Goal: Task Accomplishment & Management: Complete application form

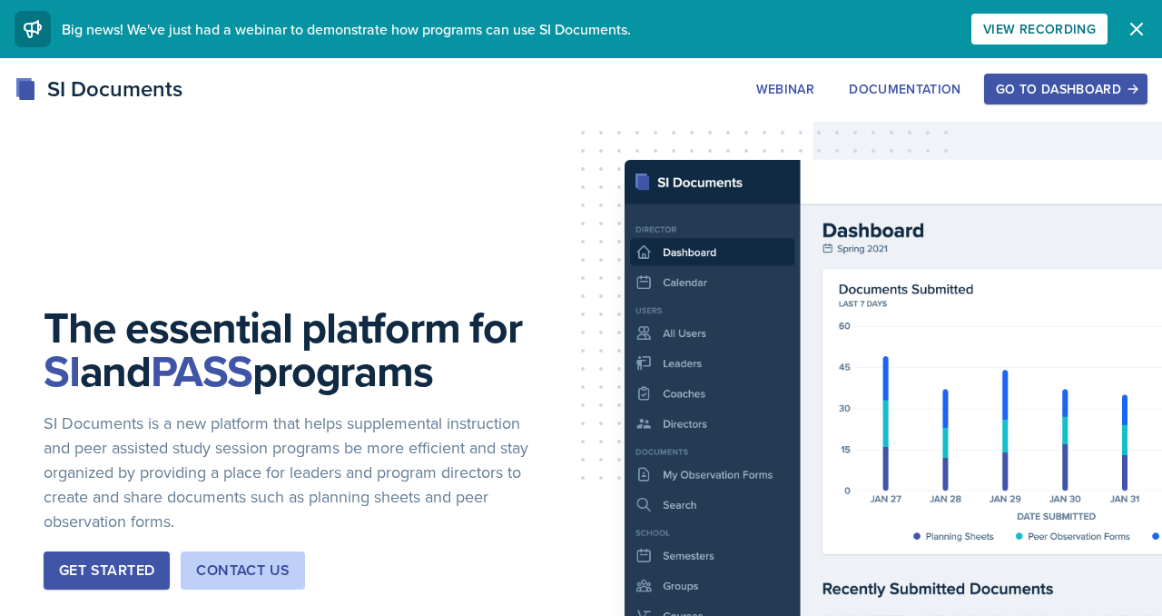
scroll to position [5370, 0]
click at [1058, 84] on div "Go to Dashboard" at bounding box center [1066, 89] width 140 height 15
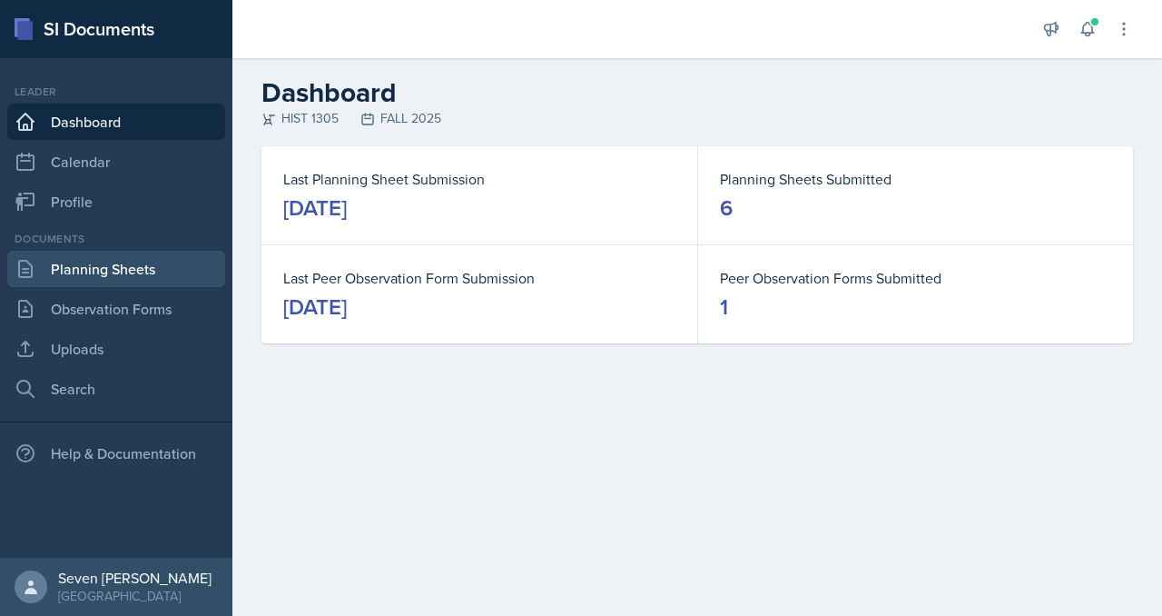
click at [122, 278] on link "Planning Sheets" at bounding box center [116, 269] width 218 height 36
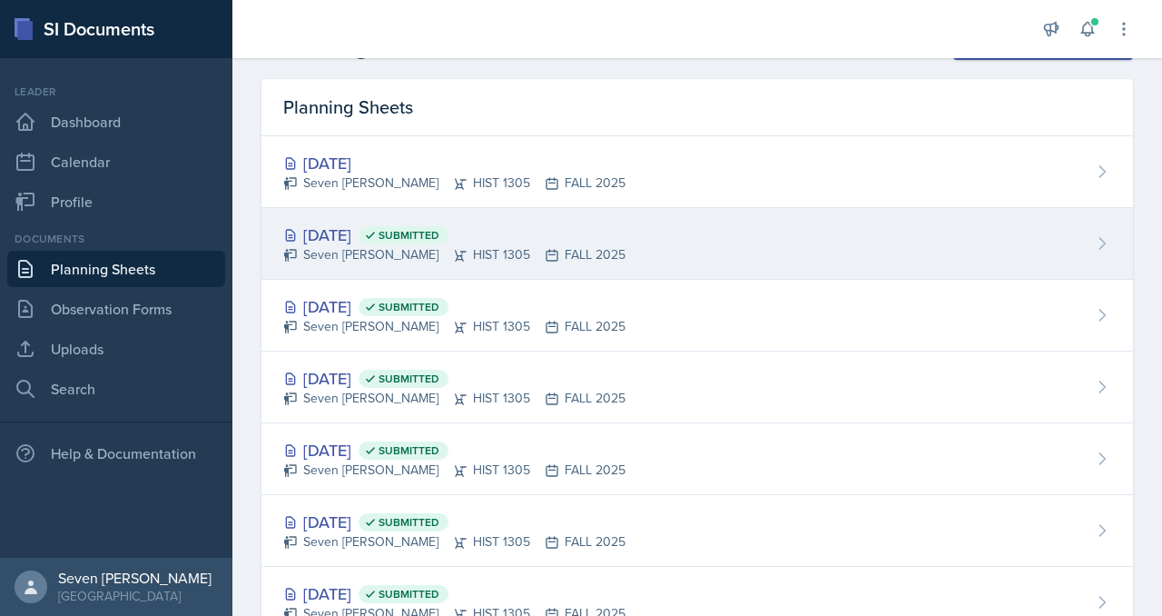
scroll to position [114, 0]
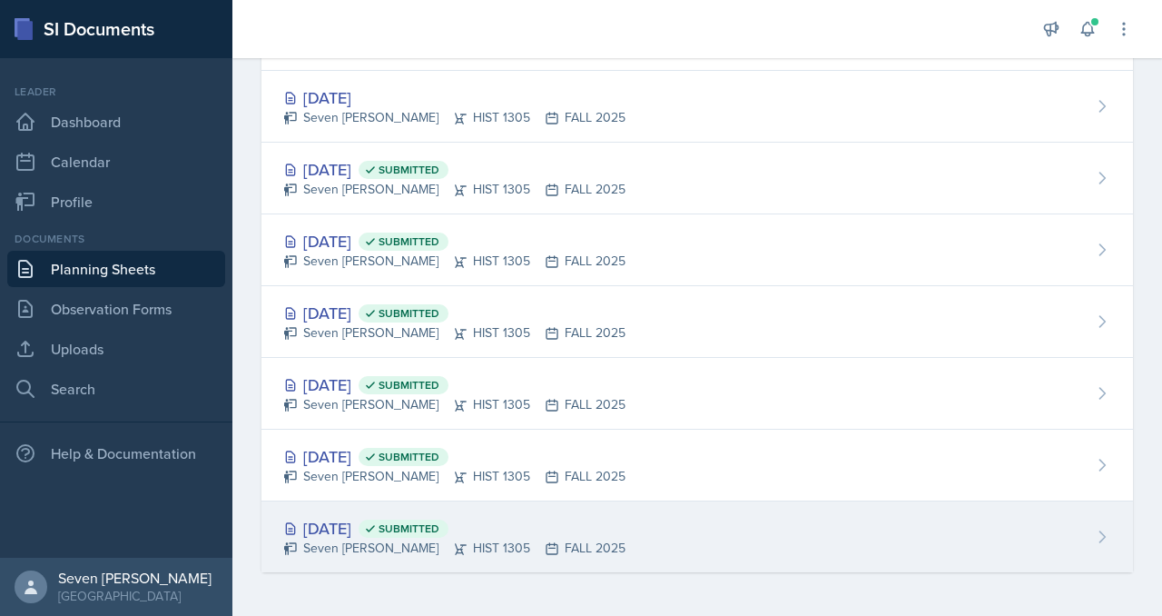
click at [723, 543] on div "Sep 9th, 2025 Submitted Seven Del Lincoln HIST 1305 FALL 2025" at bounding box center [698, 536] width 872 height 71
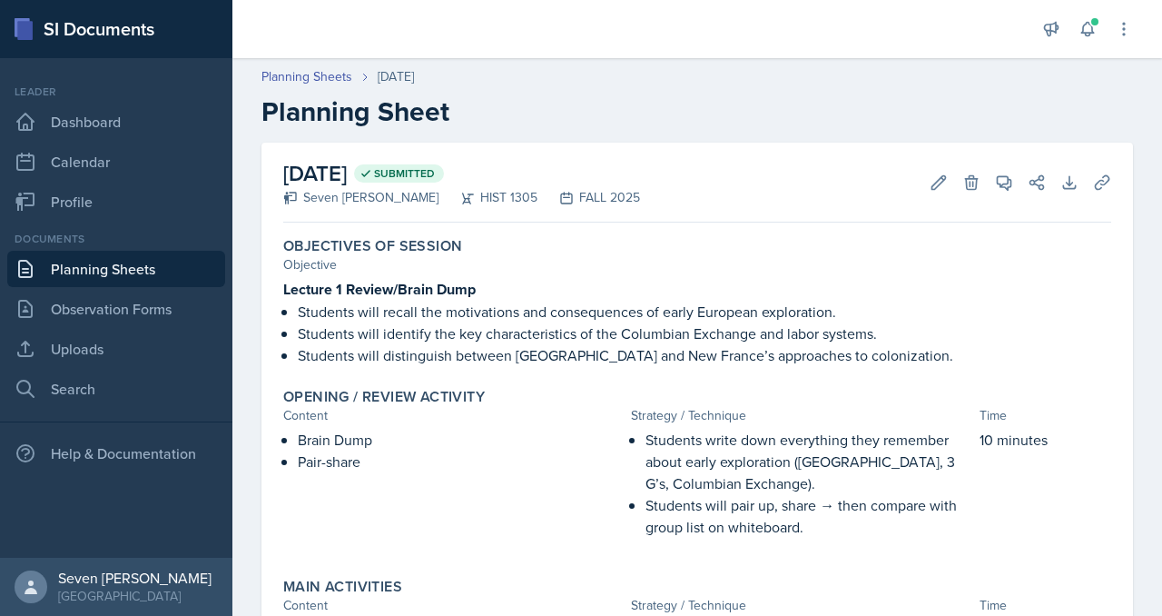
click at [117, 267] on link "Planning Sheets" at bounding box center [116, 269] width 218 height 36
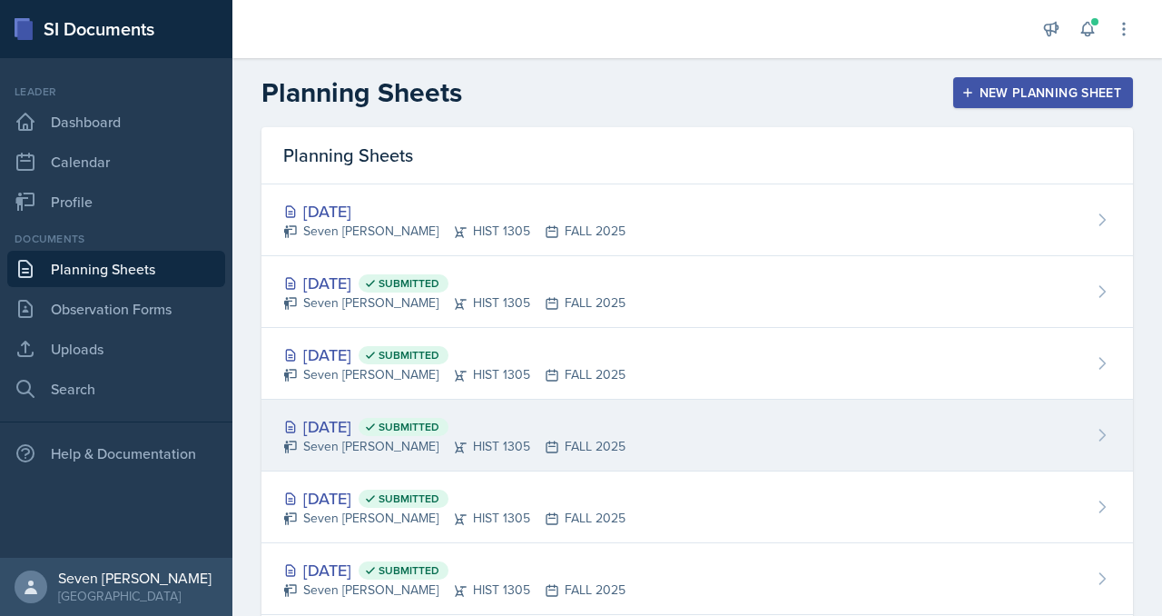
scroll to position [114, 0]
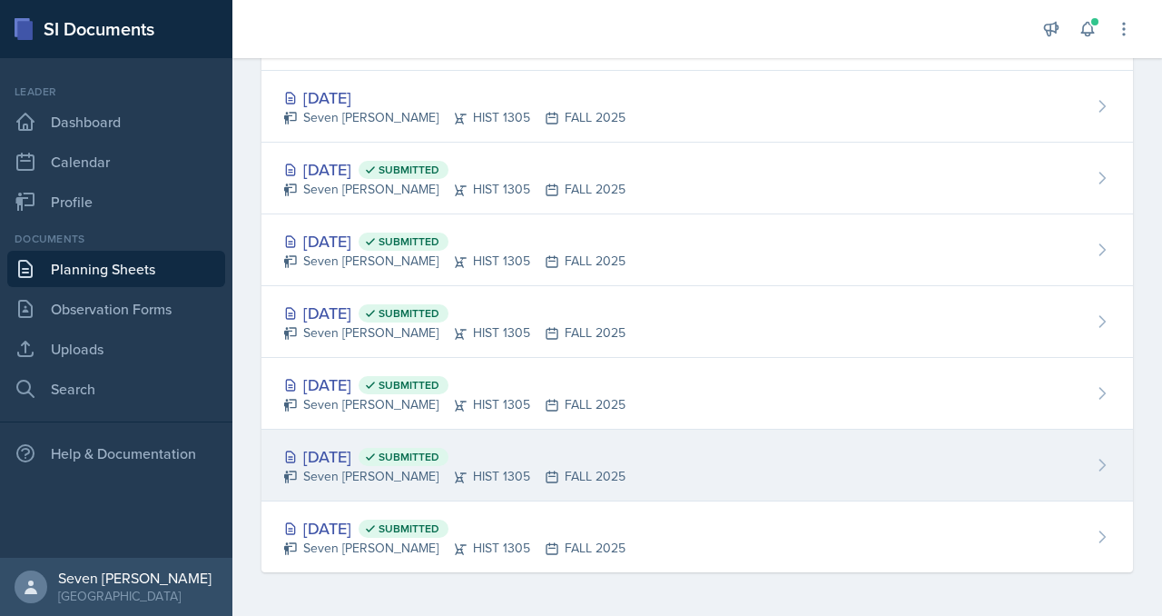
click at [605, 477] on div "Sep 9th, 2025 Submitted Seven Del Lincoln HIST 1305 FALL 2025" at bounding box center [698, 466] width 872 height 72
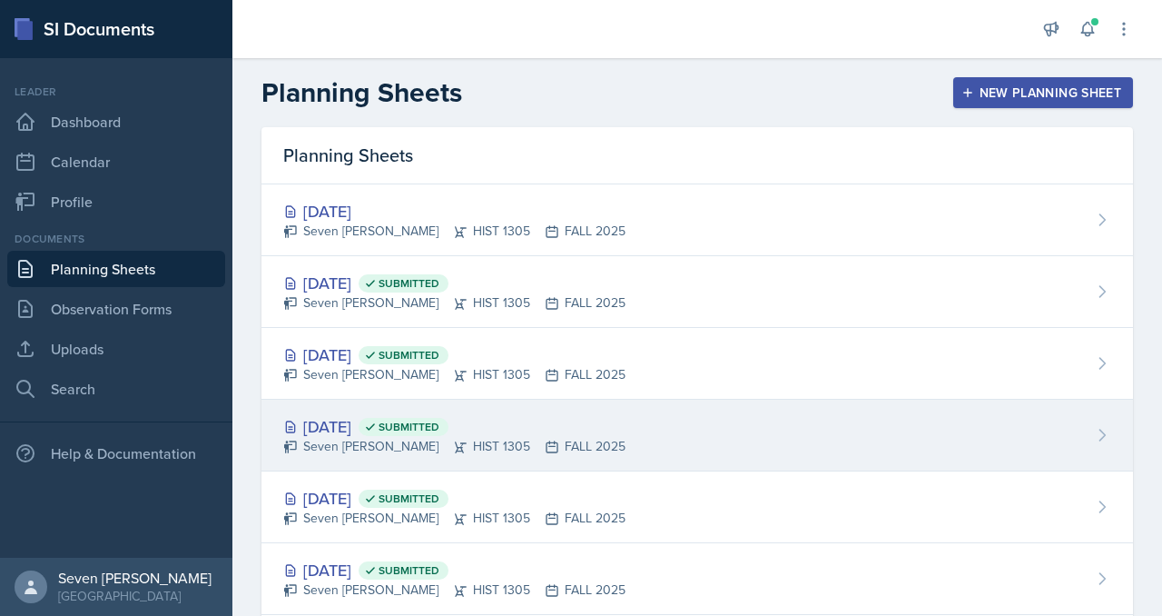
scroll to position [114, 0]
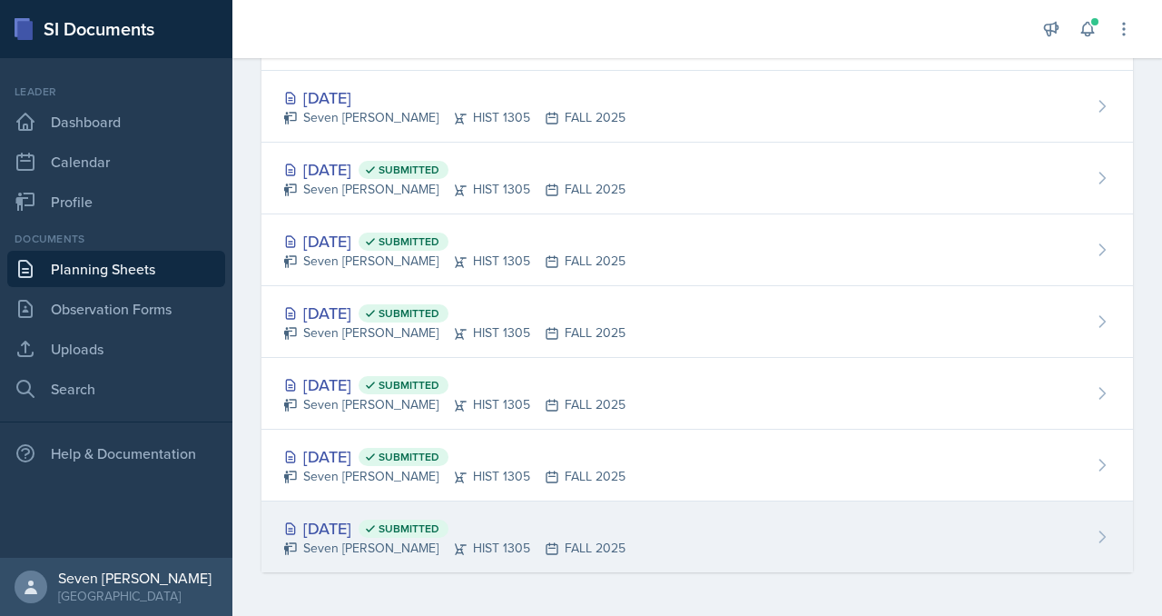
click at [578, 533] on div "Sep 9th, 2025 Submitted" at bounding box center [454, 528] width 342 height 25
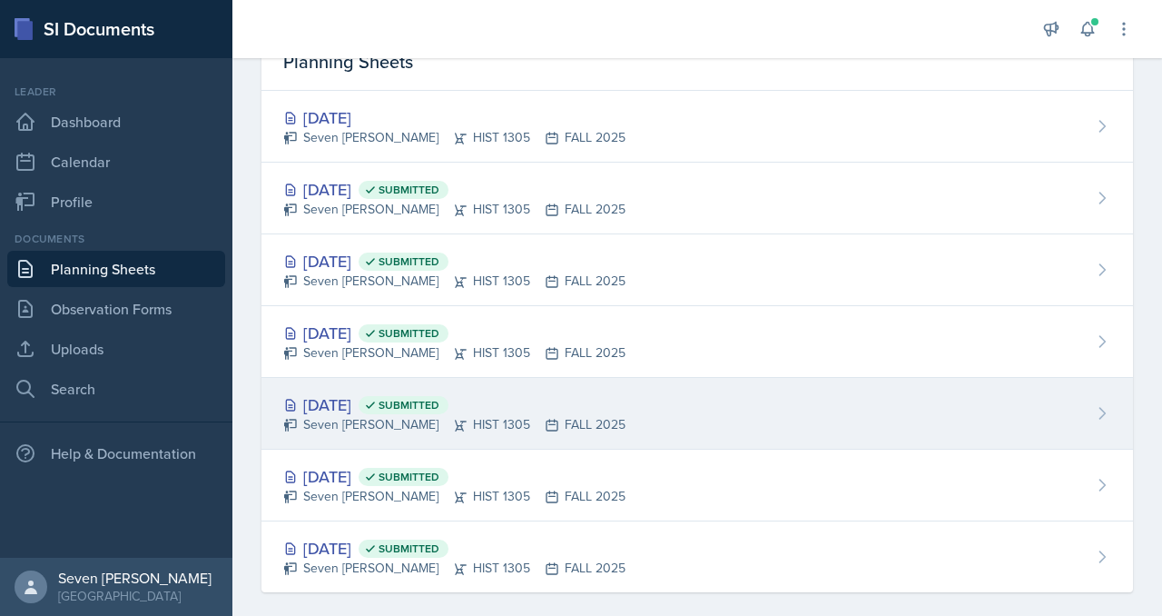
scroll to position [114, 0]
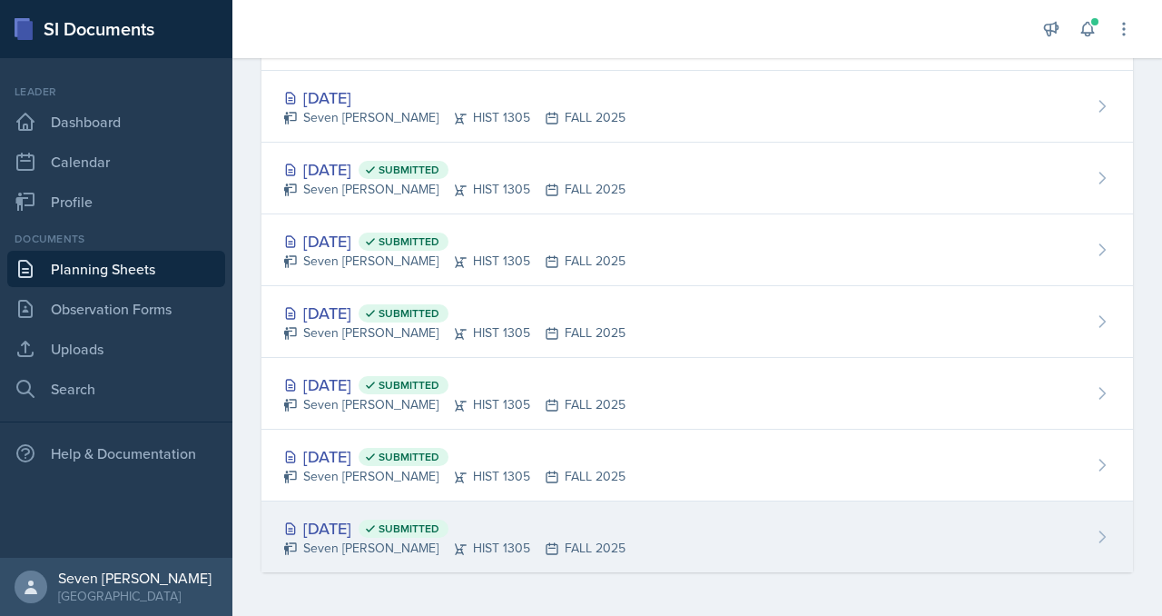
click at [516, 536] on div "Sep 9th, 2025 Submitted" at bounding box center [454, 528] width 342 height 25
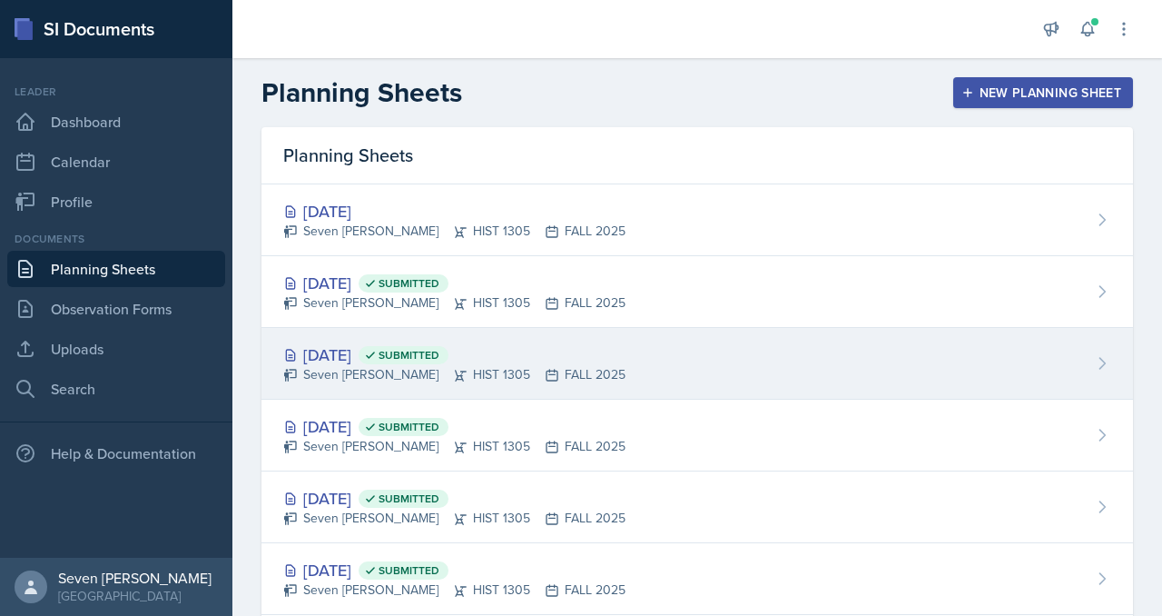
scroll to position [114, 0]
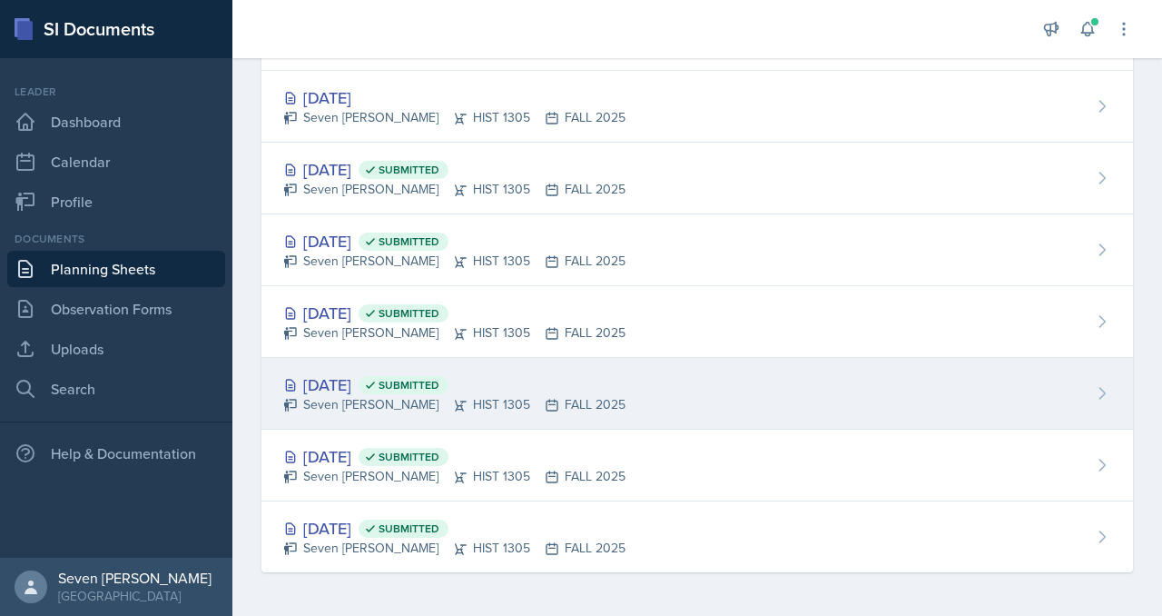
click at [533, 391] on div "Sep 12th, 2025 Submitted" at bounding box center [454, 384] width 342 height 25
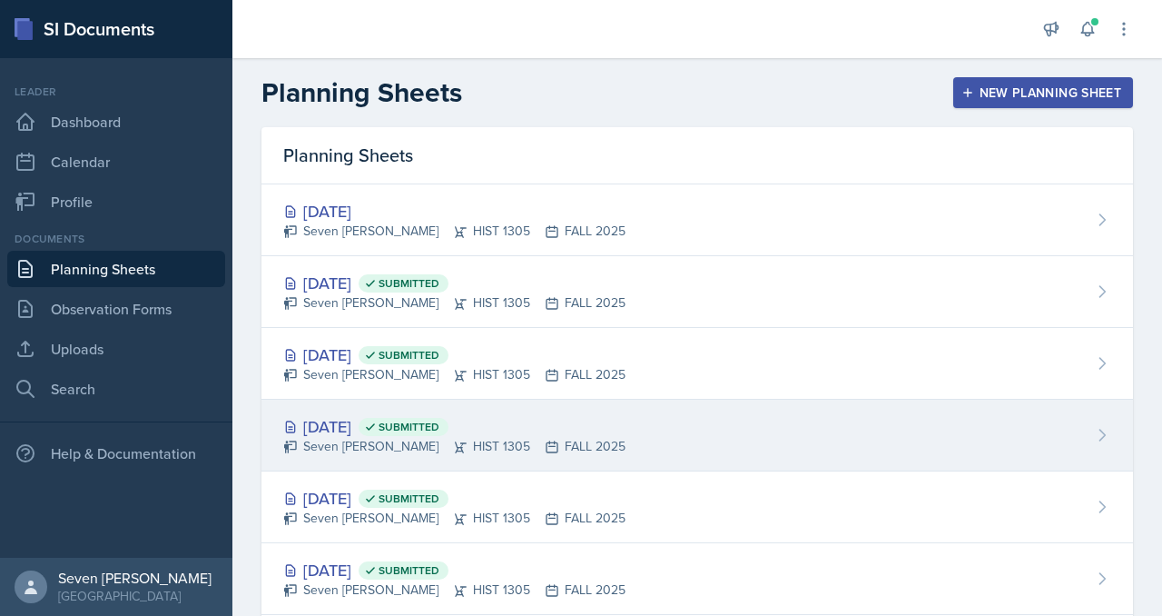
click at [594, 420] on div "Sep 23rd, 2025 Submitted Seven Del Lincoln HIST 1305 FALL 2025" at bounding box center [698, 436] width 872 height 72
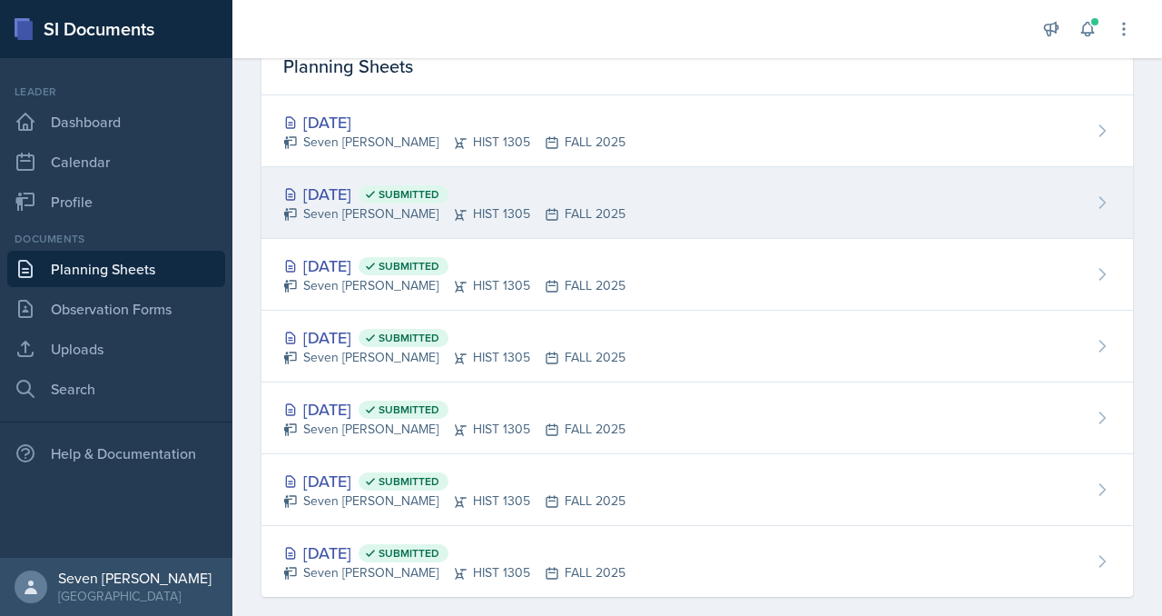
scroll to position [114, 0]
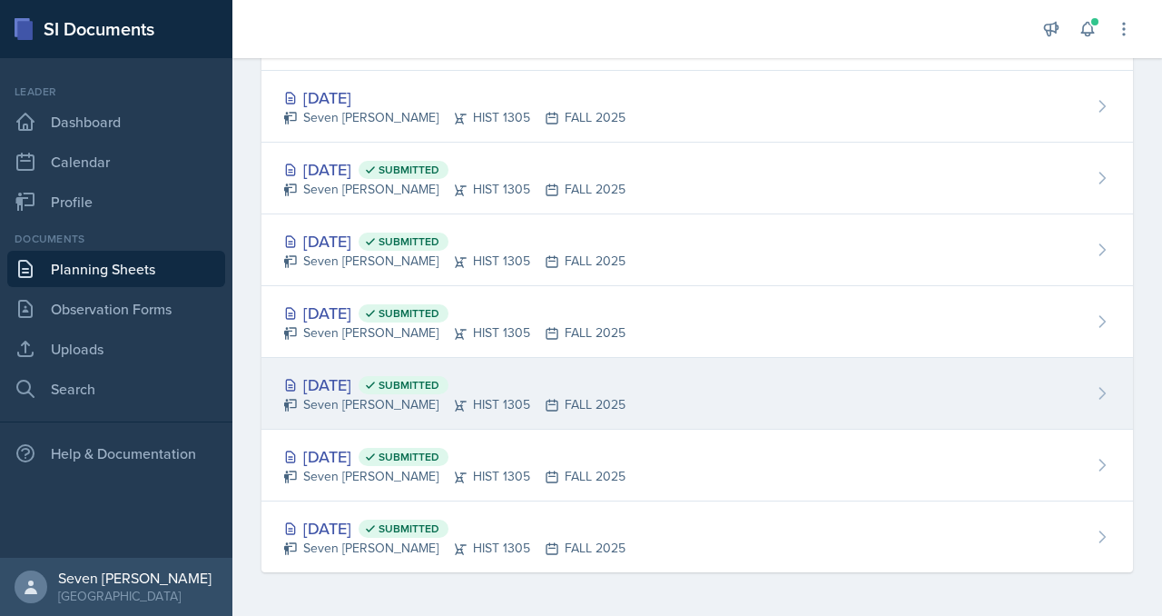
click at [517, 393] on div "Sep 12th, 2025 Submitted" at bounding box center [454, 384] width 342 height 25
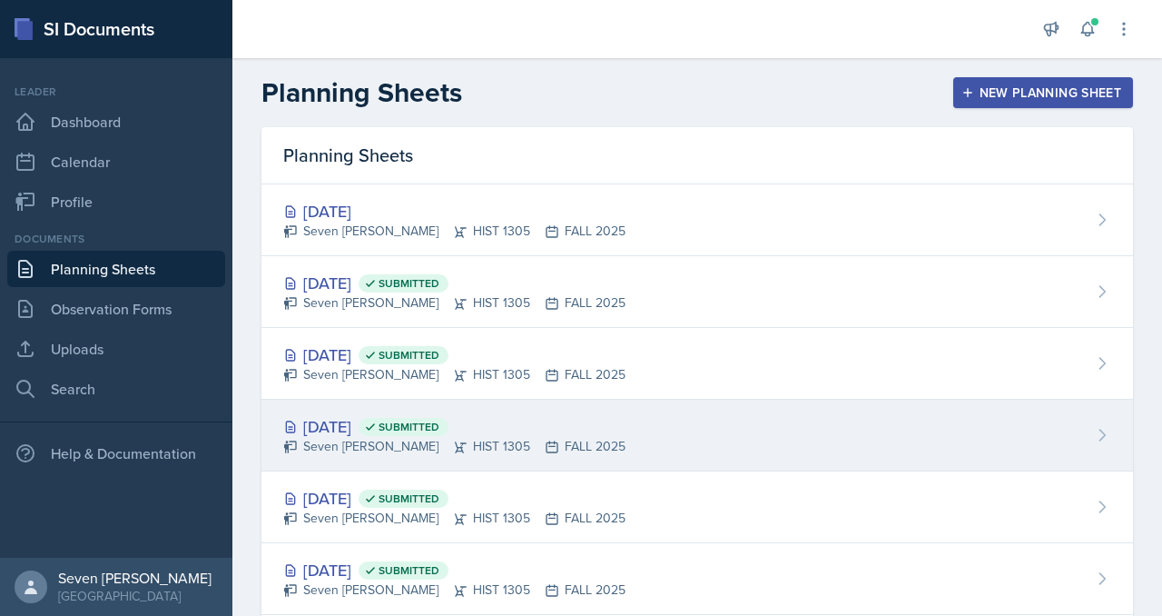
click at [533, 428] on div "Sep 23rd, 2025 Submitted" at bounding box center [454, 426] width 342 height 25
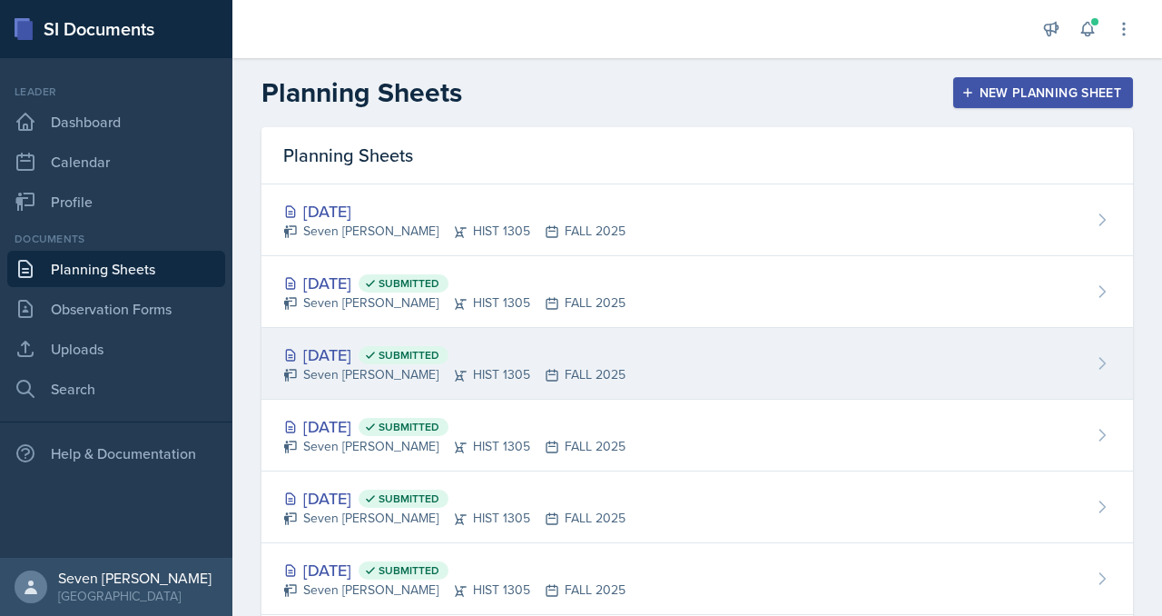
click at [547, 370] on icon at bounding box center [552, 375] width 11 height 11
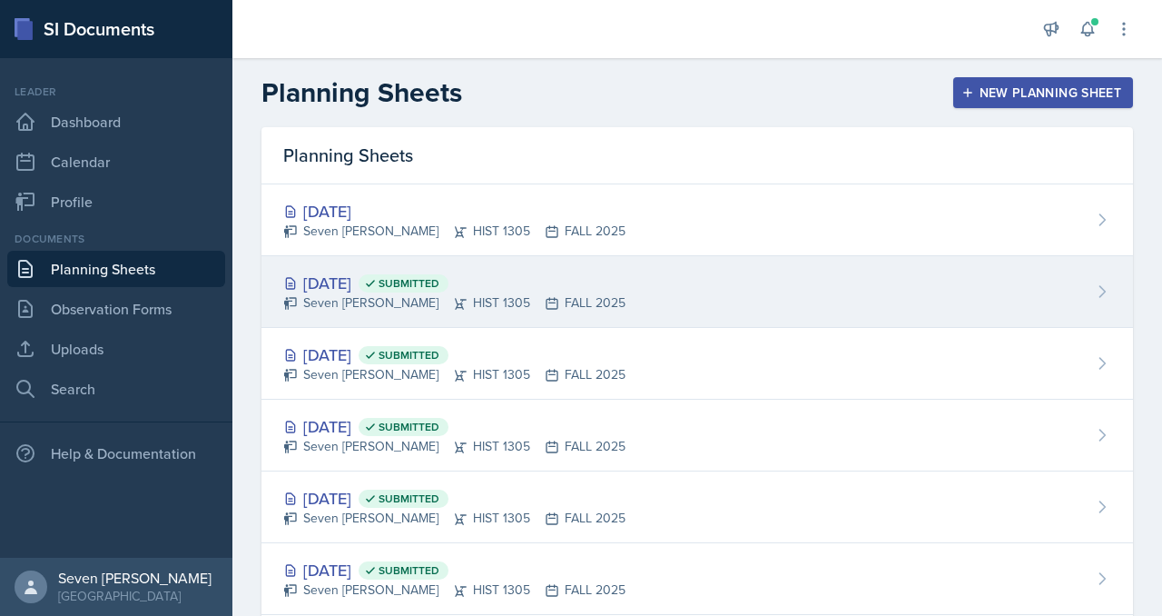
click at [581, 272] on div "[DATE] Submitted" at bounding box center [454, 283] width 342 height 25
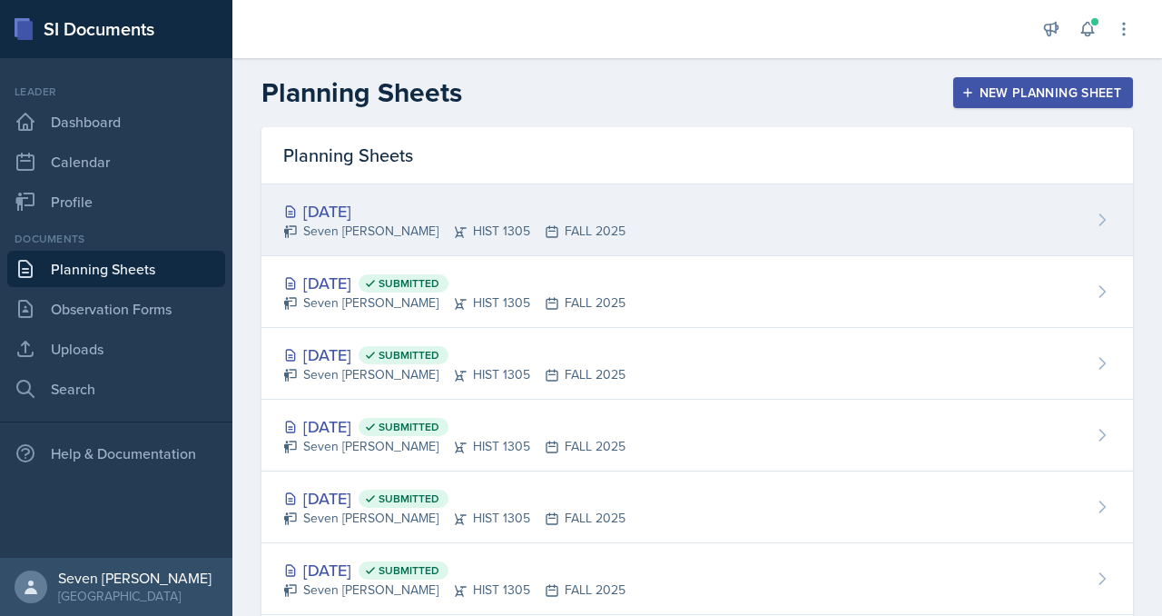
click at [483, 233] on div "Seven Del Lincoln HIST 1305 FALL 2025" at bounding box center [454, 231] width 342 height 19
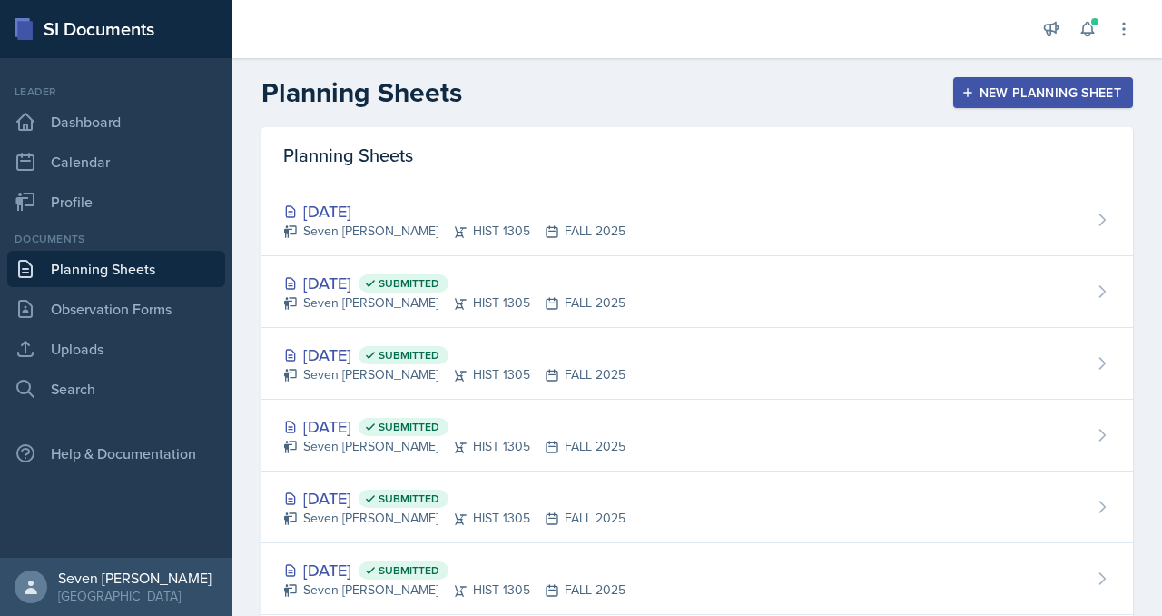
click at [1052, 88] on div "New Planning Sheet" at bounding box center [1043, 92] width 156 height 15
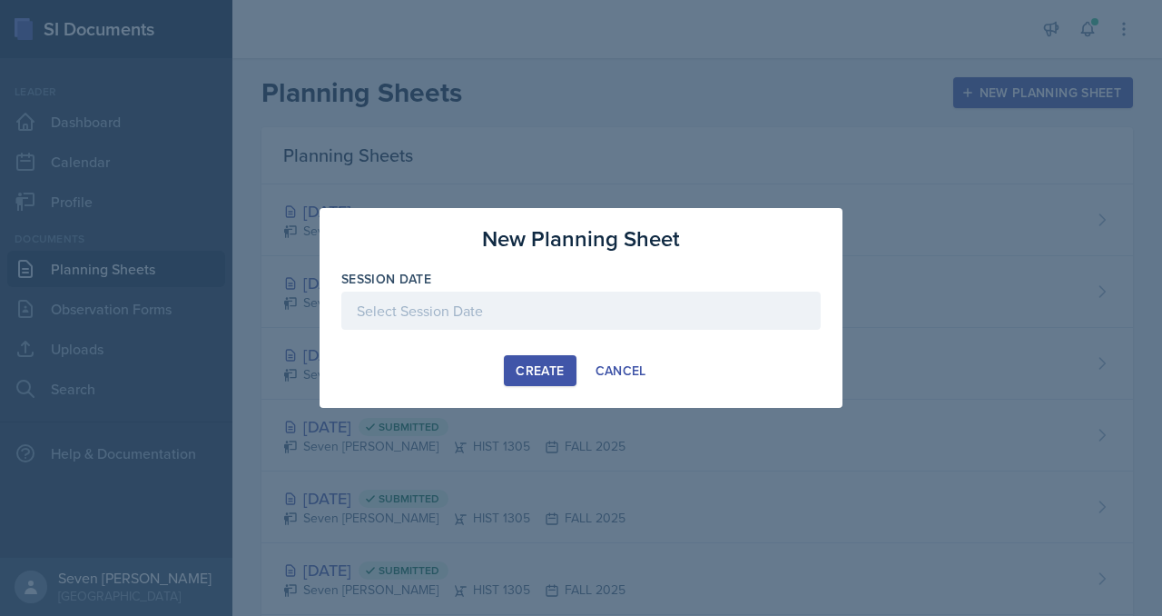
click at [595, 301] on div at bounding box center [580, 310] width 479 height 38
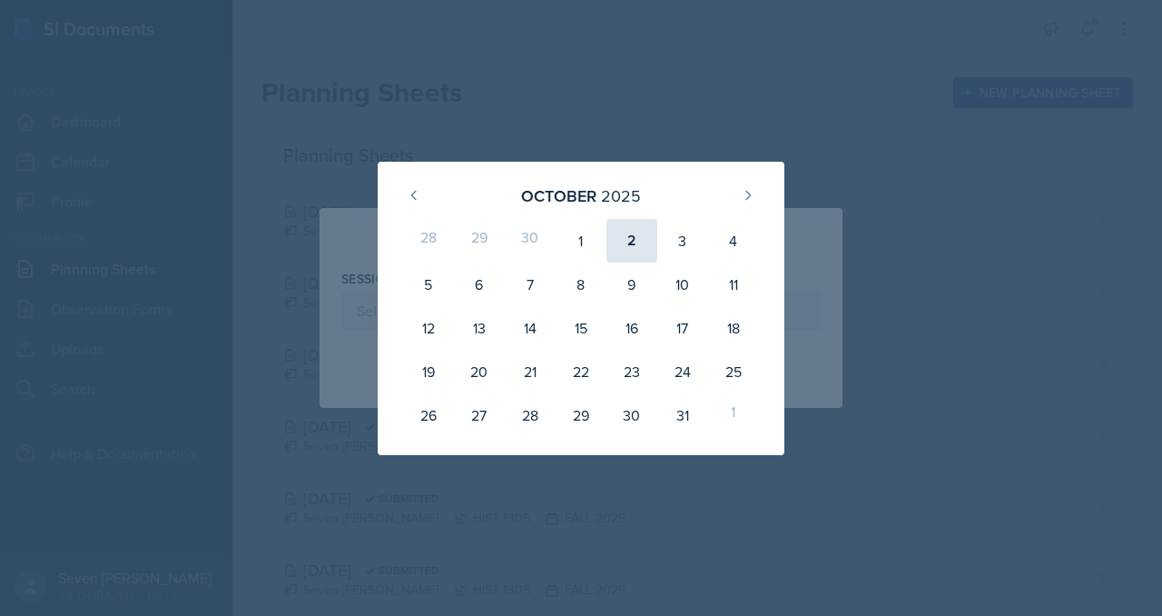
click at [628, 246] on div "2" at bounding box center [632, 241] width 51 height 44
type input "[DATE]"
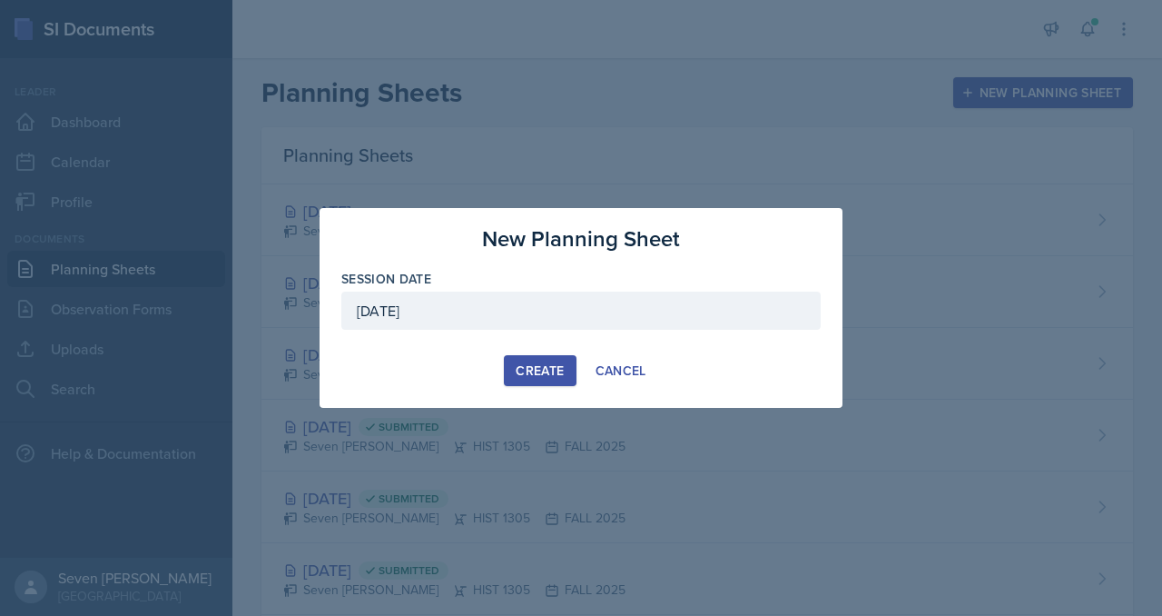
click at [538, 368] on div "Create" at bounding box center [540, 370] width 48 height 15
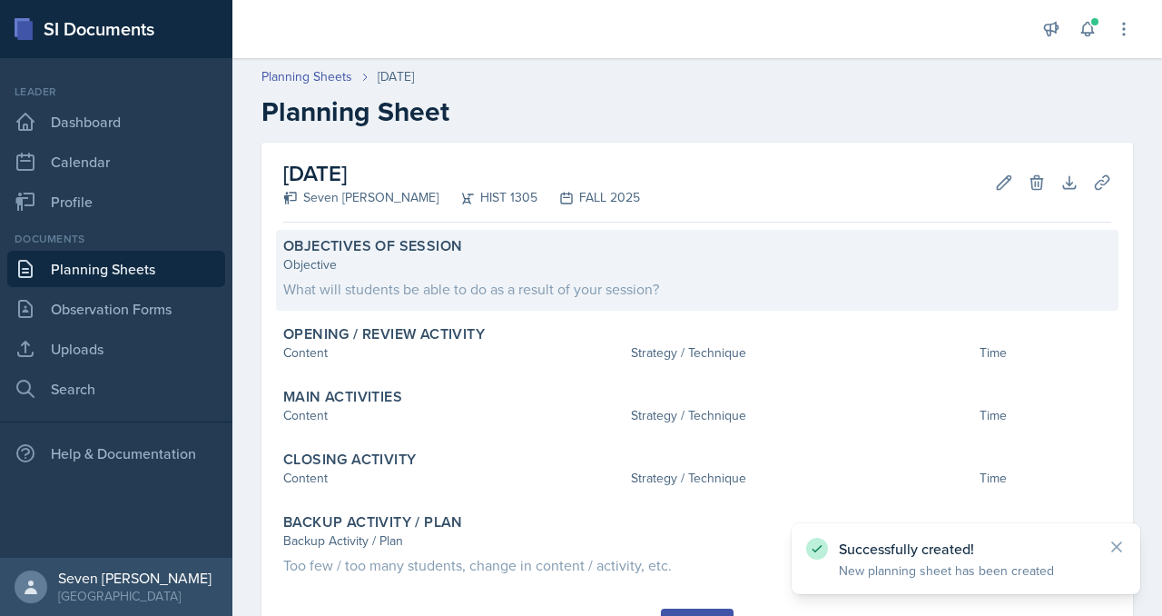
click at [367, 292] on div "What will students be able to do as a result of your session?" at bounding box center [697, 289] width 828 height 22
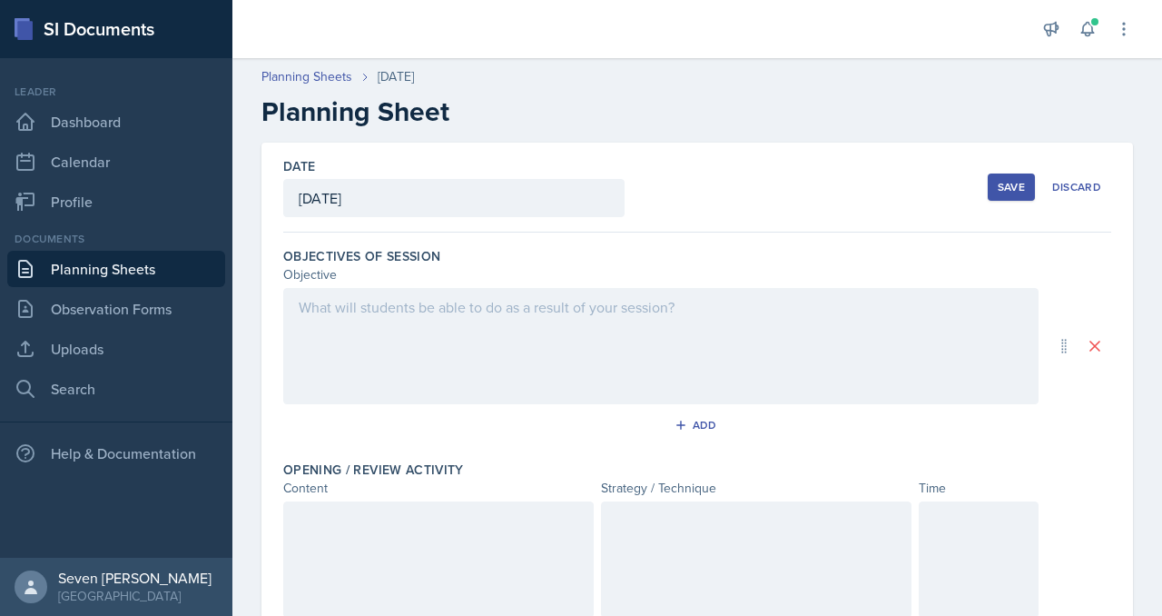
click at [354, 311] on div at bounding box center [660, 346] width 755 height 116
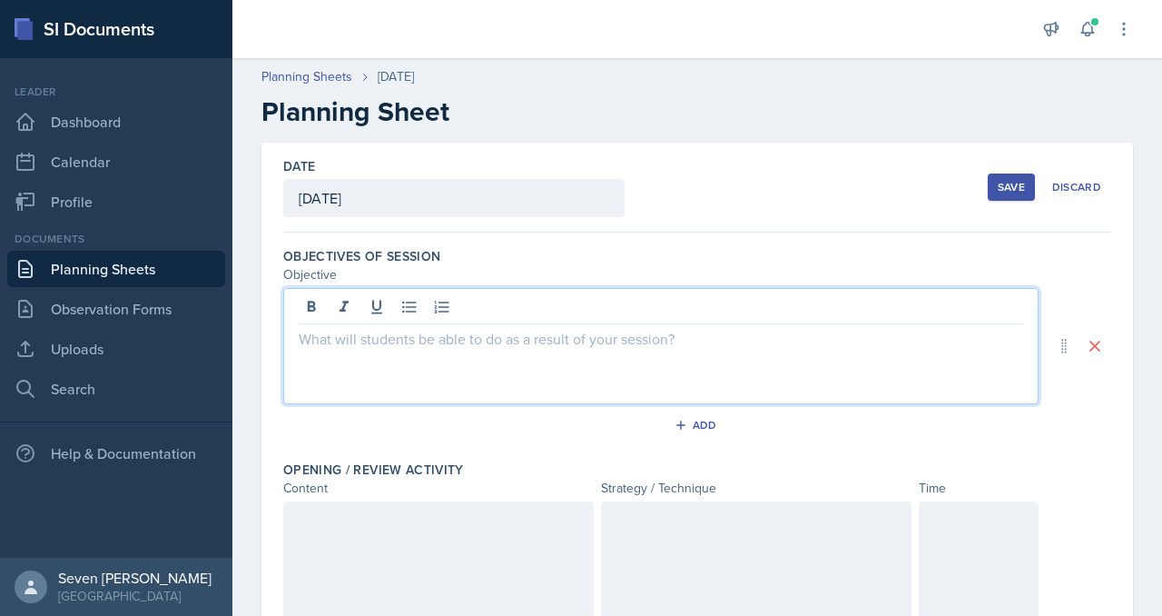
click at [317, 341] on p at bounding box center [661, 339] width 725 height 22
drag, startPoint x: 504, startPoint y: 341, endPoint x: 263, endPoint y: 350, distance: 240.8
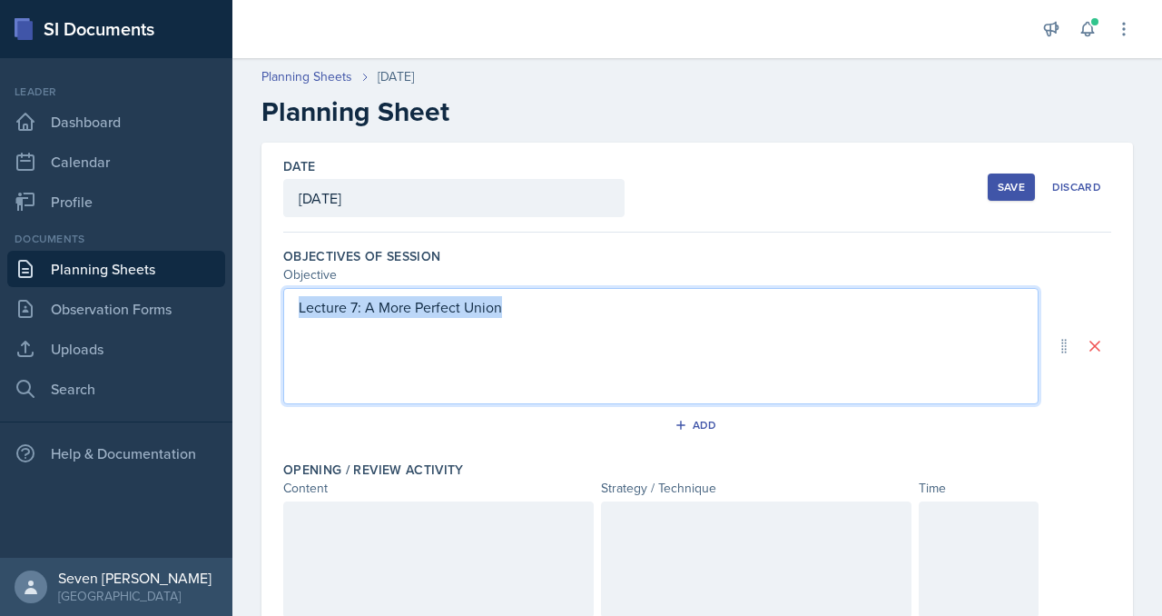
drag, startPoint x: 514, startPoint y: 309, endPoint x: 287, endPoint y: 310, distance: 227.0
type textarea "Lecture 7: A More Perfect Union"
click at [286, 310] on div "Lecture 7: A More Perfect Union" at bounding box center [660, 346] width 755 height 116
click at [428, 326] on div "Lecture 7: A More Perfect Union" at bounding box center [660, 346] width 755 height 116
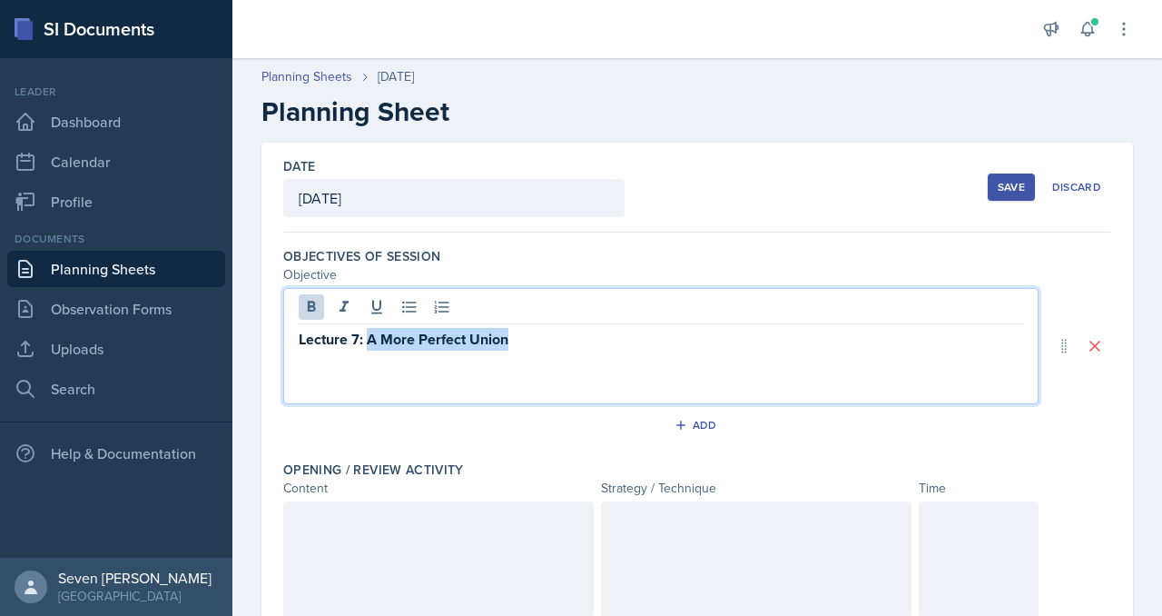
drag, startPoint x: 369, startPoint y: 336, endPoint x: 528, endPoint y: 344, distance: 159.1
click at [528, 344] on p "Lecture 7: A More Perfect Union" at bounding box center [661, 339] width 725 height 23
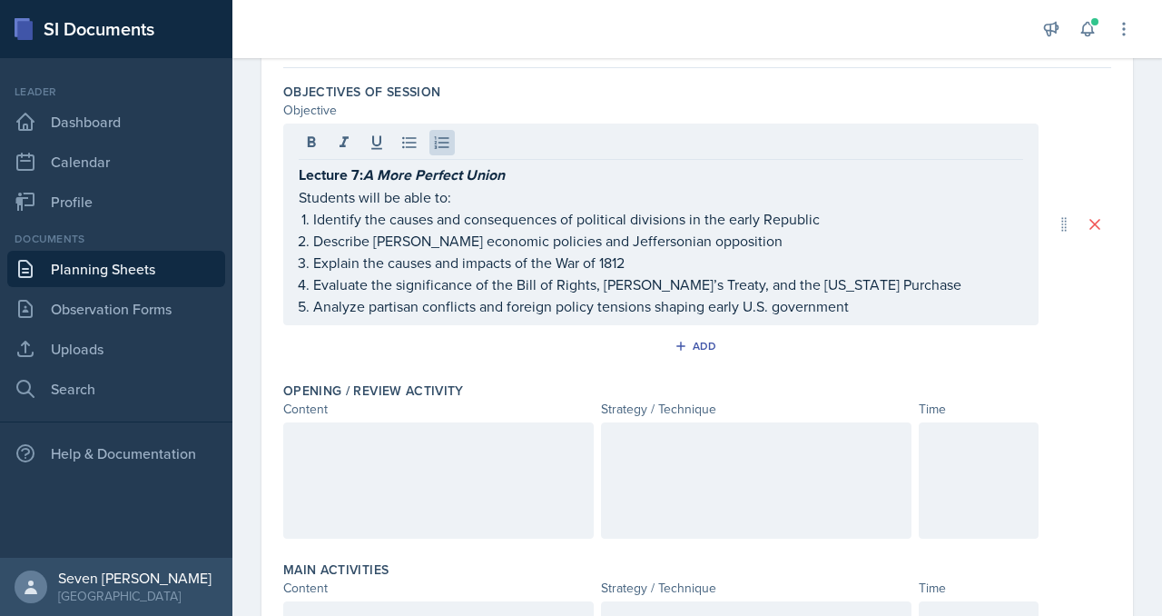
click at [343, 479] on div at bounding box center [438, 480] width 311 height 116
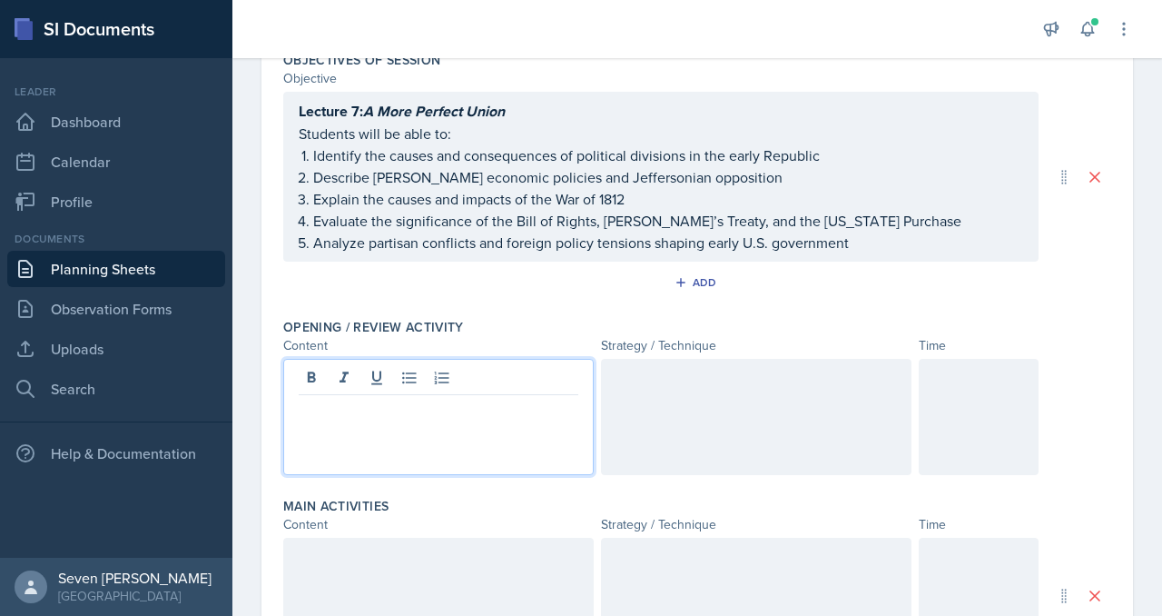
click at [329, 406] on p at bounding box center [439, 410] width 280 height 22
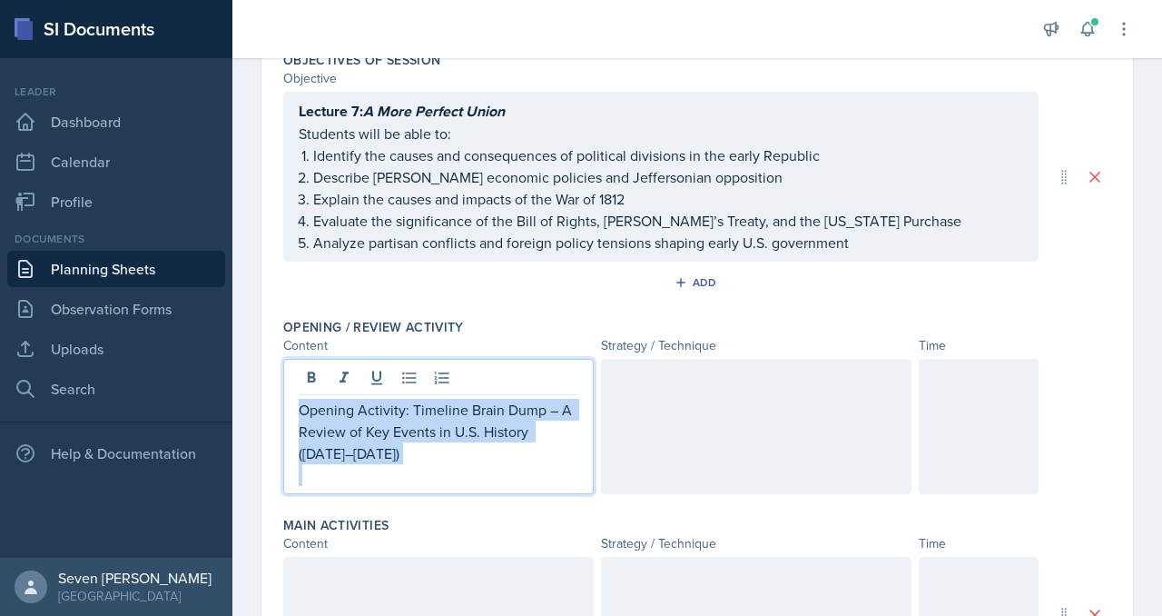
drag, startPoint x: 356, startPoint y: 466, endPoint x: 297, endPoint y: 416, distance: 77.3
click at [297, 414] on div "Opening Activity: Timeline Brain Dump – A Review of Key Events in U.S. History …" at bounding box center [438, 426] width 311 height 135
click at [312, 375] on icon at bounding box center [311, 378] width 18 height 18
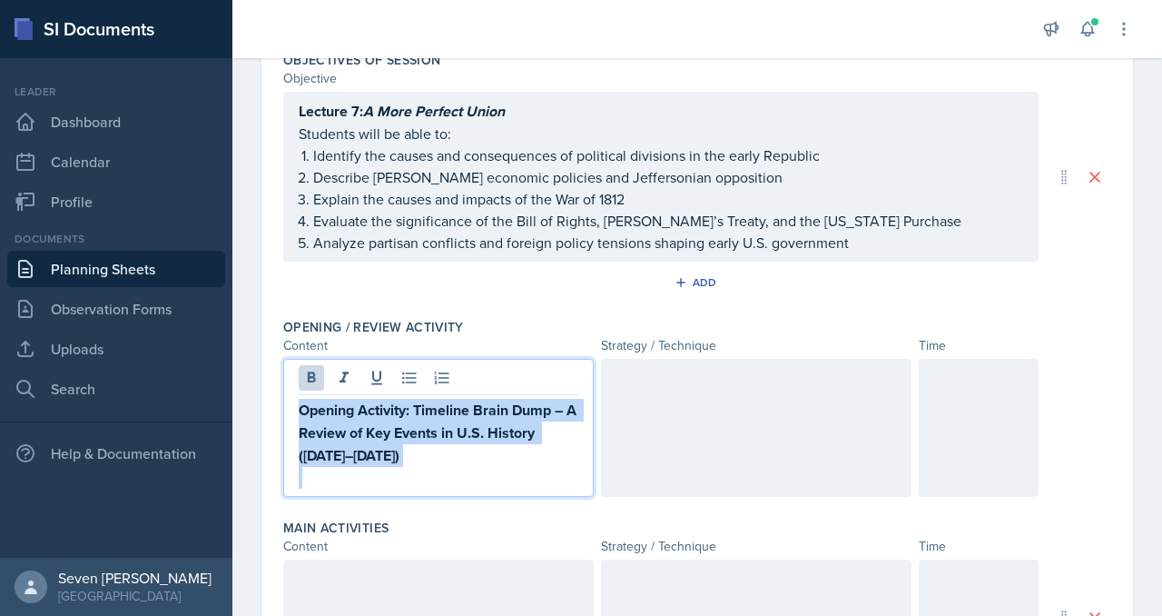
click at [405, 471] on p at bounding box center [439, 478] width 280 height 22
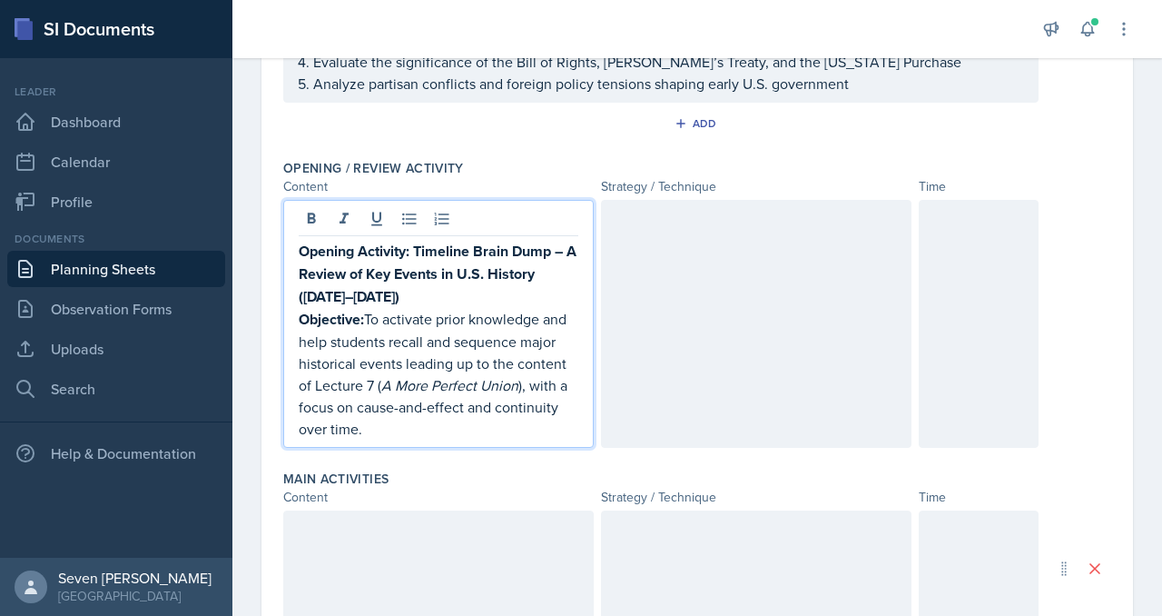
scroll to position [370, 0]
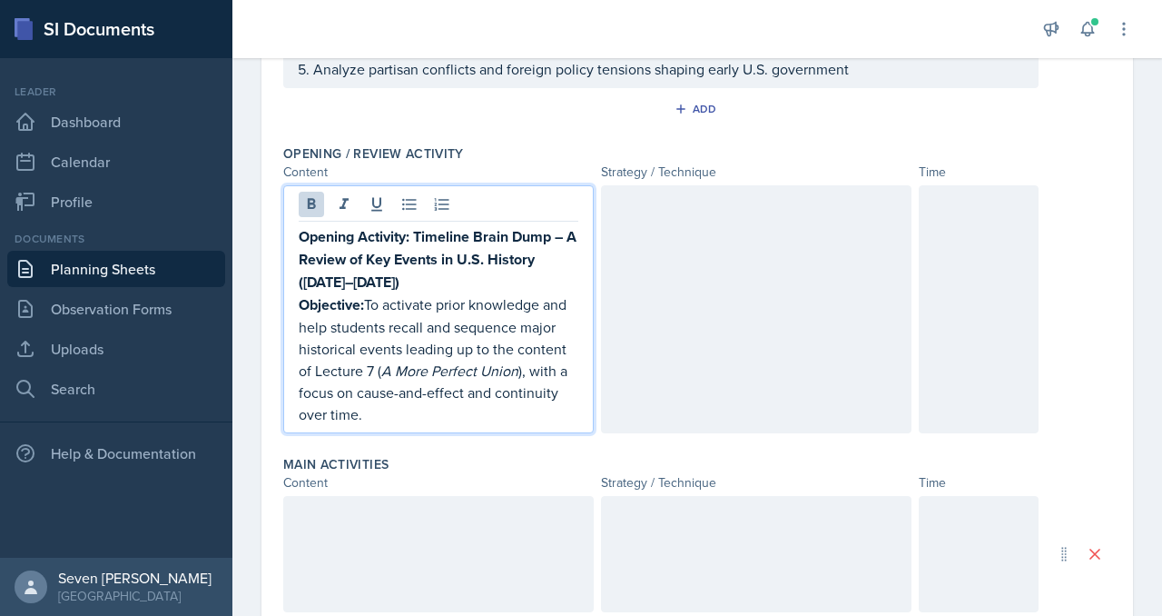
click at [367, 304] on p "Objective: To activate prior knowledge and help students recall and sequence ma…" at bounding box center [439, 359] width 280 height 132
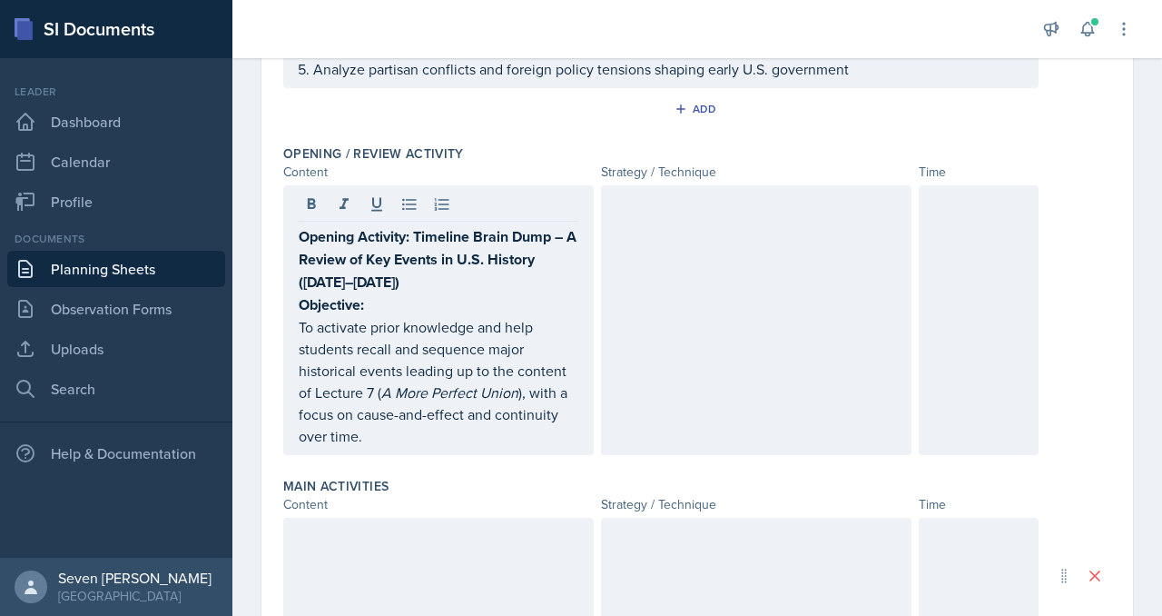
click at [649, 267] on div at bounding box center [756, 320] width 311 height 270
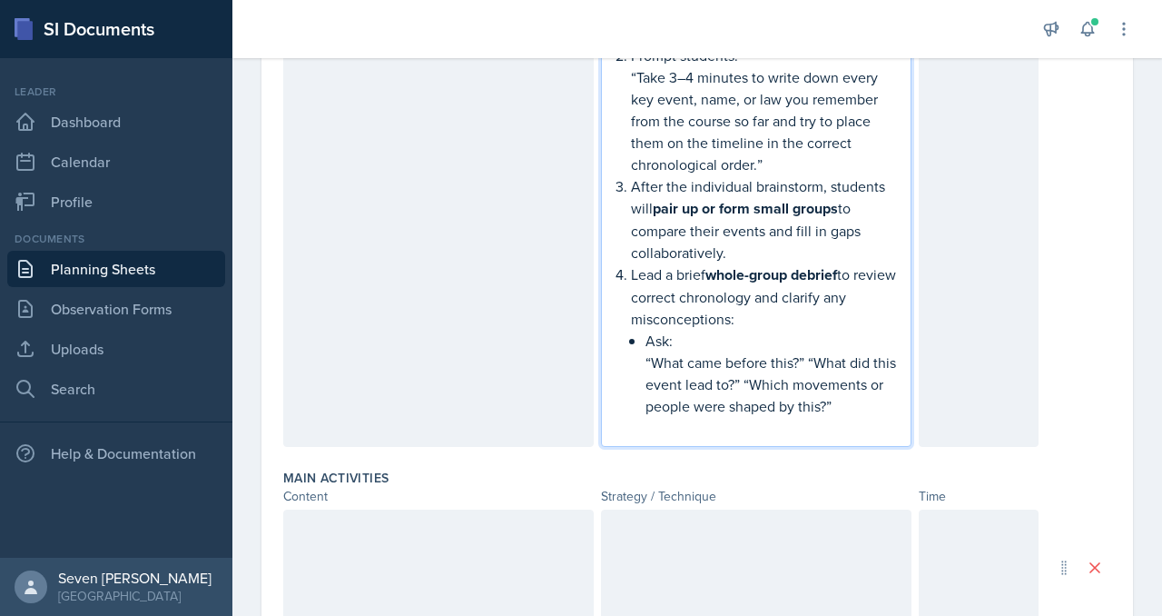
scroll to position [754, 0]
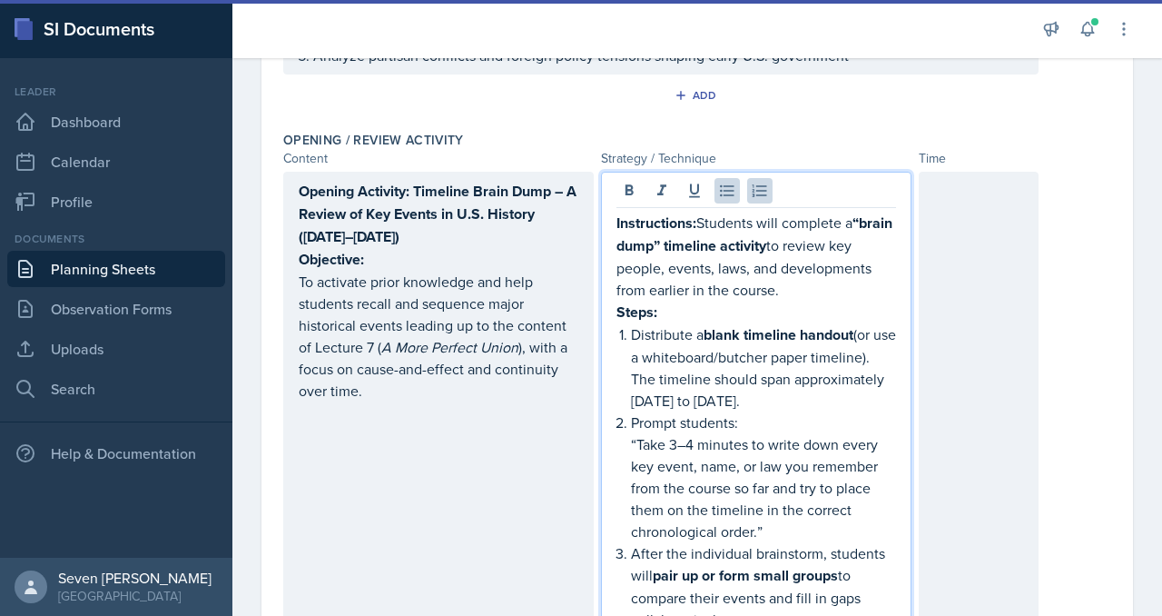
click at [973, 267] on div at bounding box center [979, 493] width 120 height 642
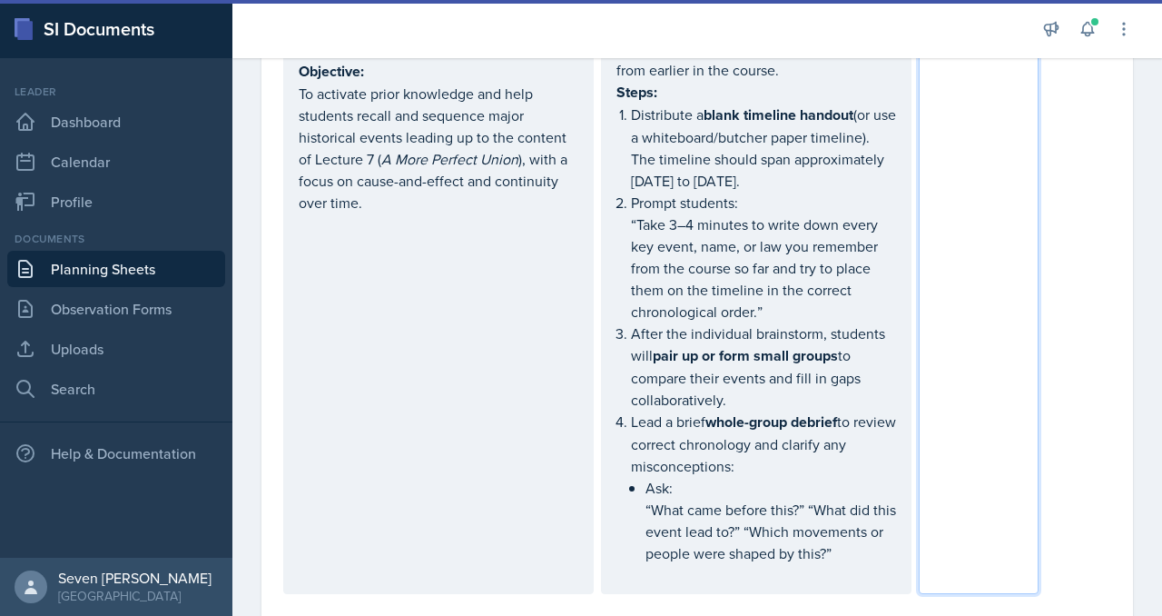
scroll to position [603, 0]
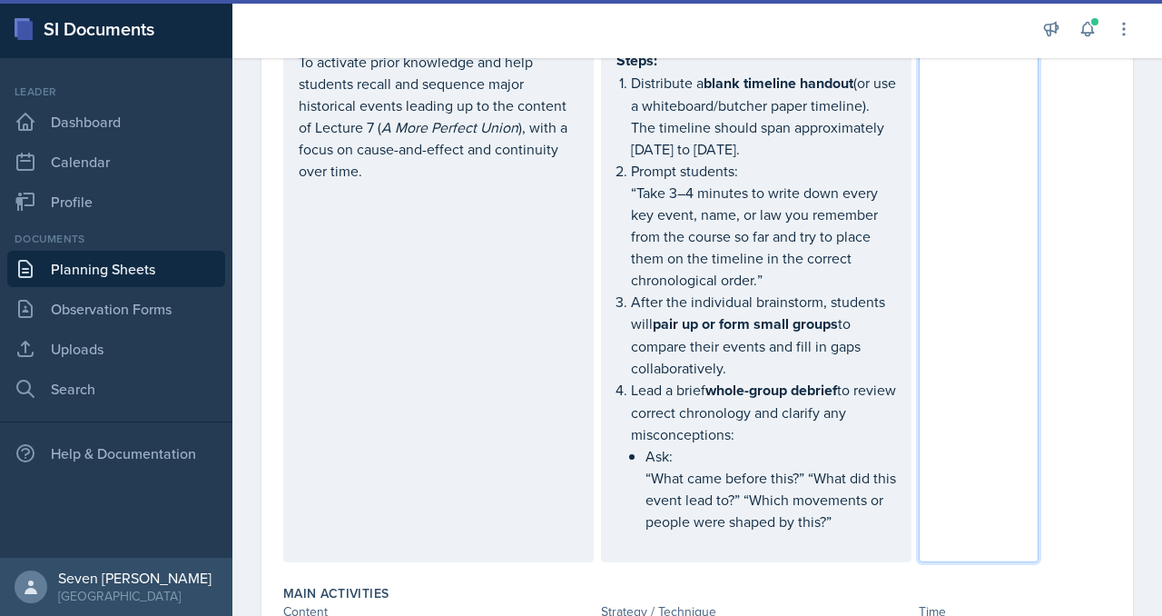
click at [387, 182] on p "To activate prior knowledge and help students recall and sequence major histori…" at bounding box center [439, 116] width 280 height 131
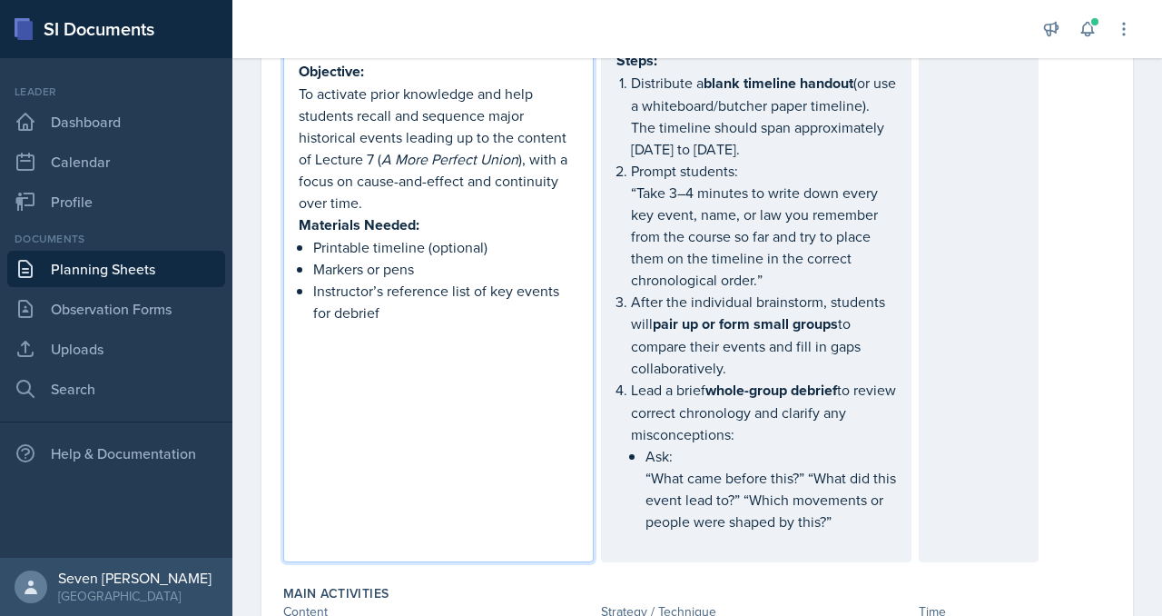
click at [498, 252] on p "Printable timeline (optional)" at bounding box center [445, 247] width 265 height 22
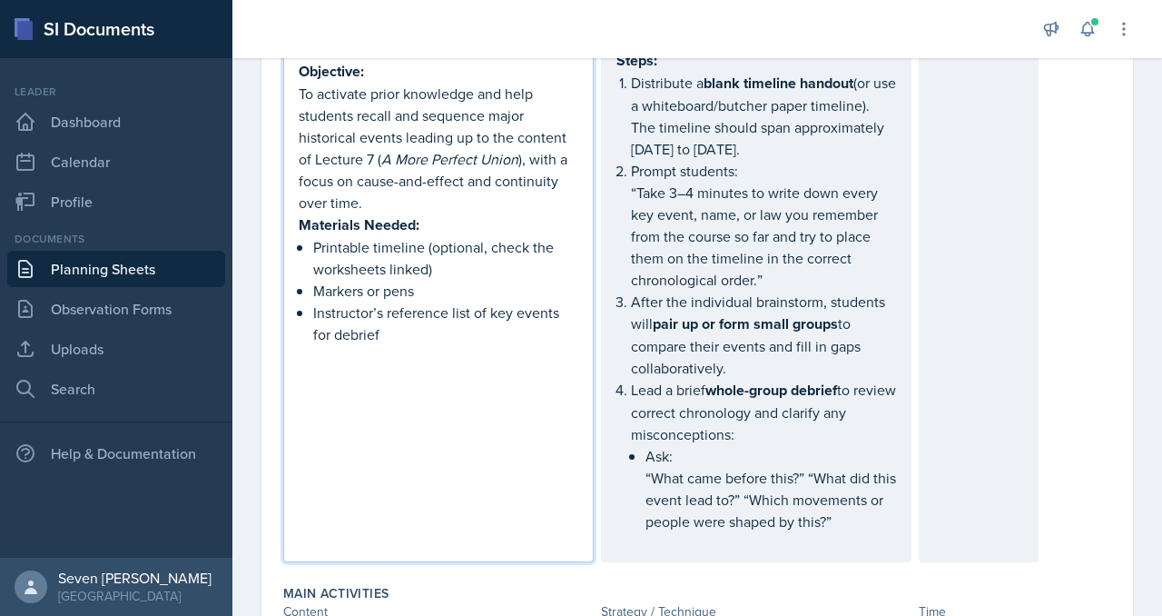
click at [314, 267] on p "Printable timeline (optional, check the worksheets linked)" at bounding box center [445, 258] width 265 height 44
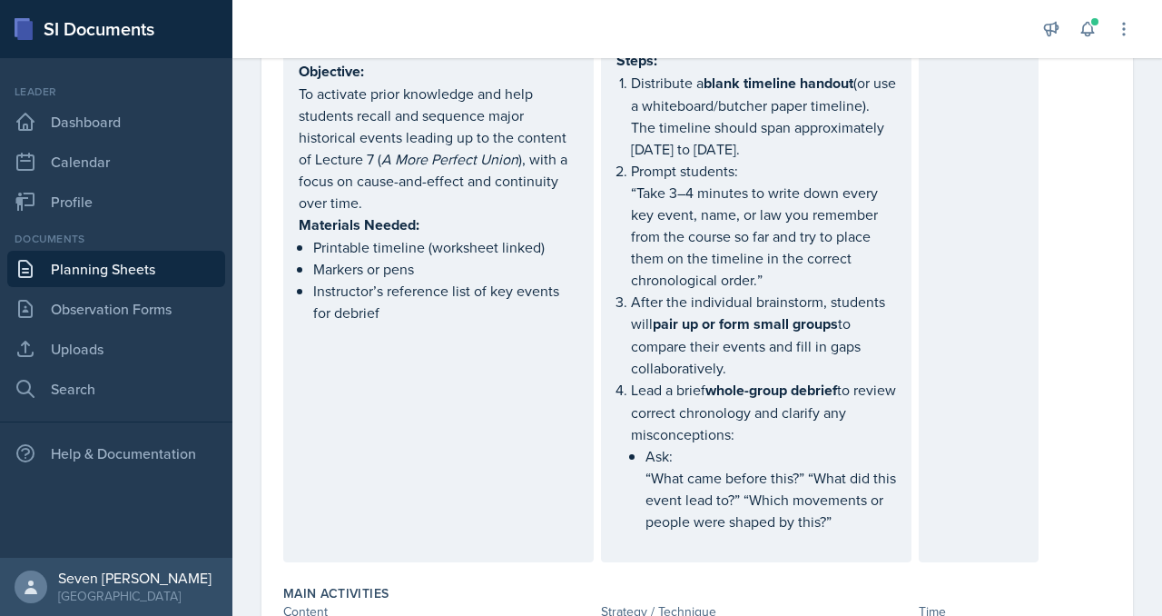
click at [434, 333] on div "Opening Activity: Timeline Brain Dump – A Review of Key Events in U.S. History …" at bounding box center [438, 257] width 311 height 610
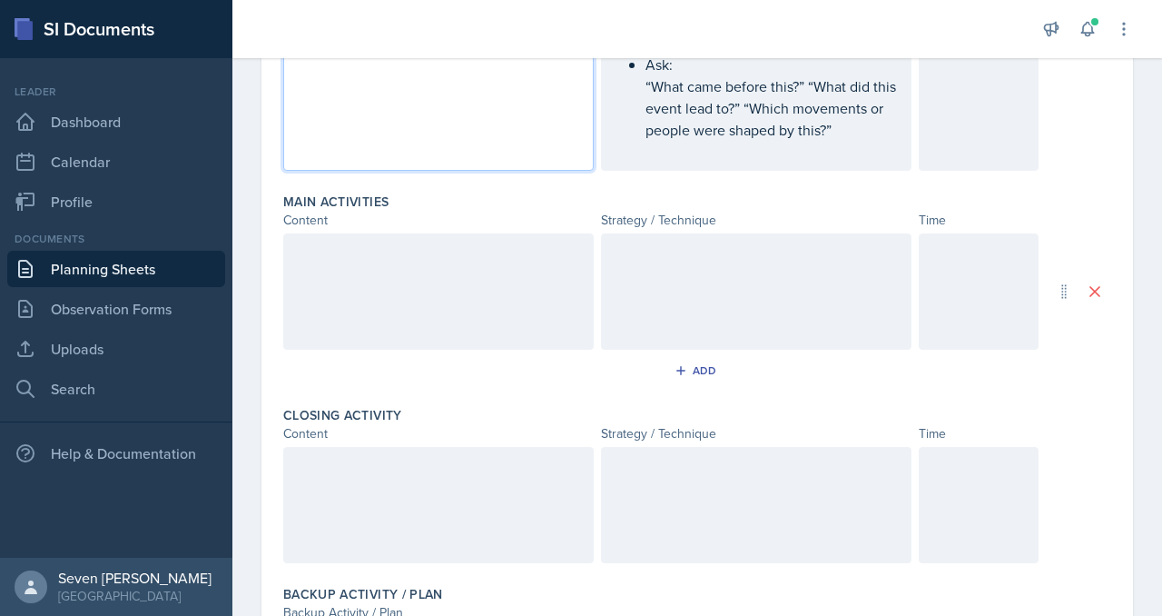
click at [430, 282] on div at bounding box center [438, 291] width 311 height 116
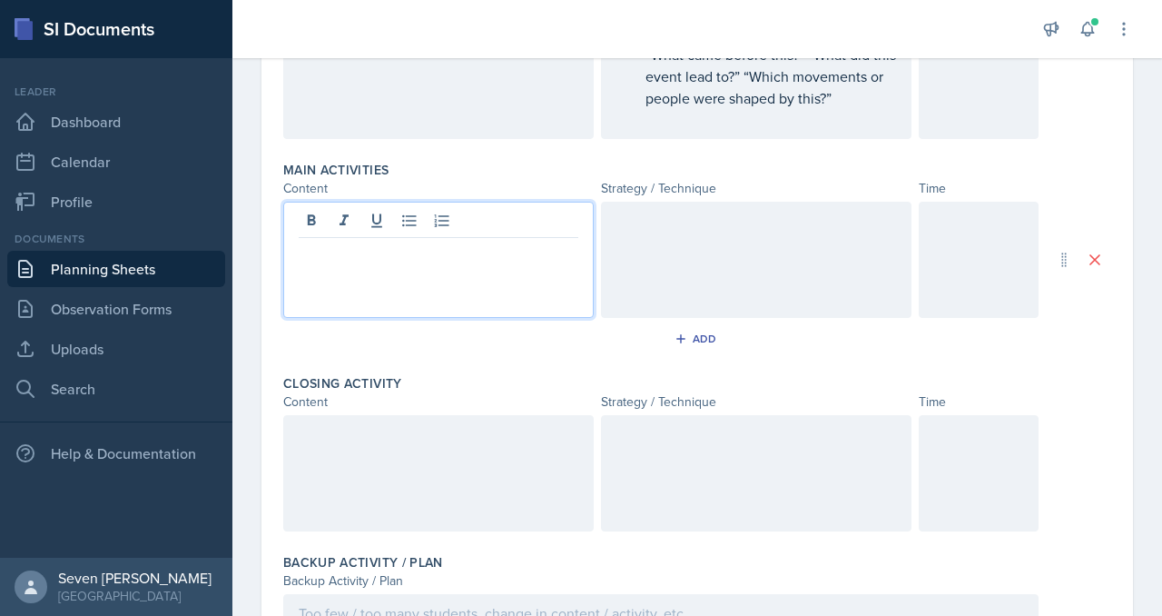
paste div
click at [353, 252] on p "Activity 2 – Quizlet Review (Lecture 7: A More Perfect Union)" at bounding box center [439, 264] width 280 height 44
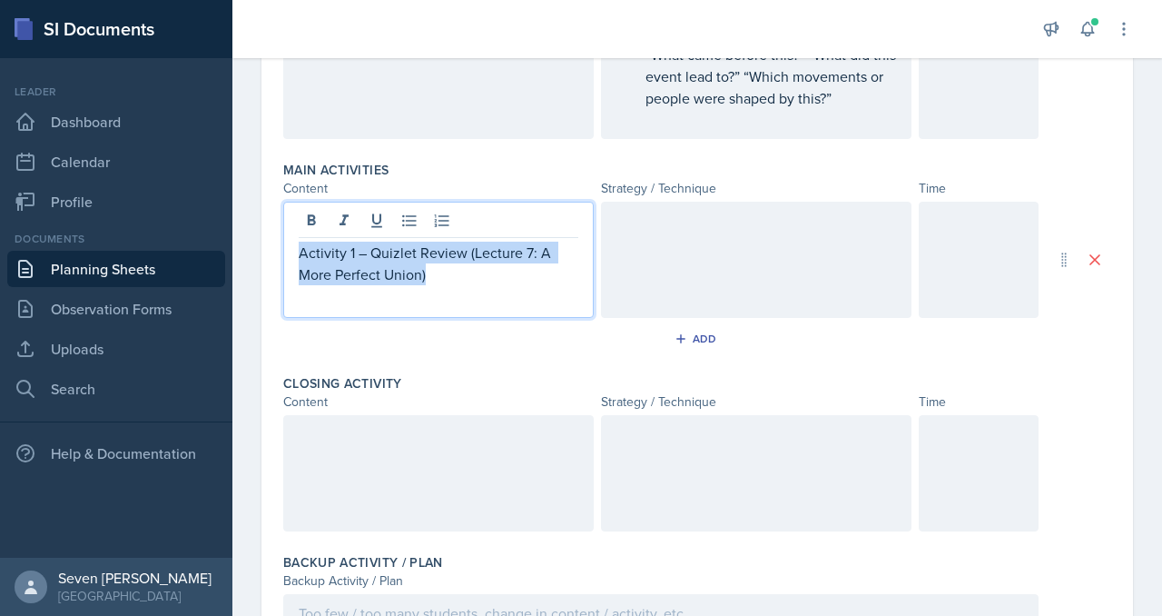
drag, startPoint x: 439, startPoint y: 274, endPoint x: 299, endPoint y: 254, distance: 141.3
click at [299, 253] on p "Activity 1 – Quizlet Review (Lecture 7: A More Perfect Union)" at bounding box center [439, 264] width 280 height 44
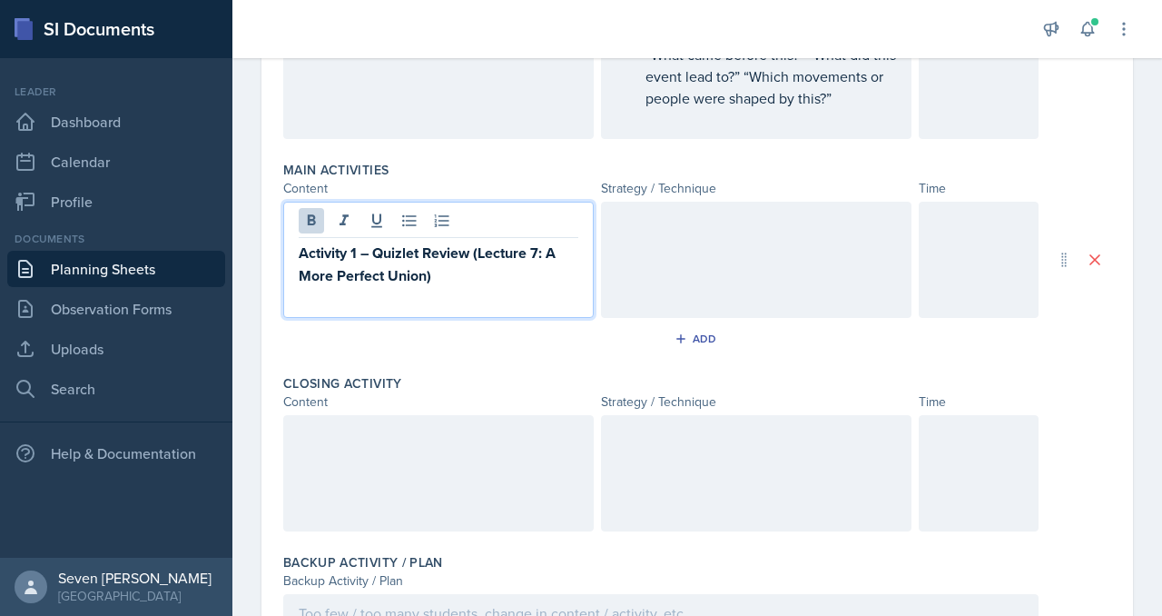
click at [428, 273] on strong "Activity 1 – Quizlet Review (Lecture 7: A More Perfect Union)" at bounding box center [429, 264] width 261 height 44
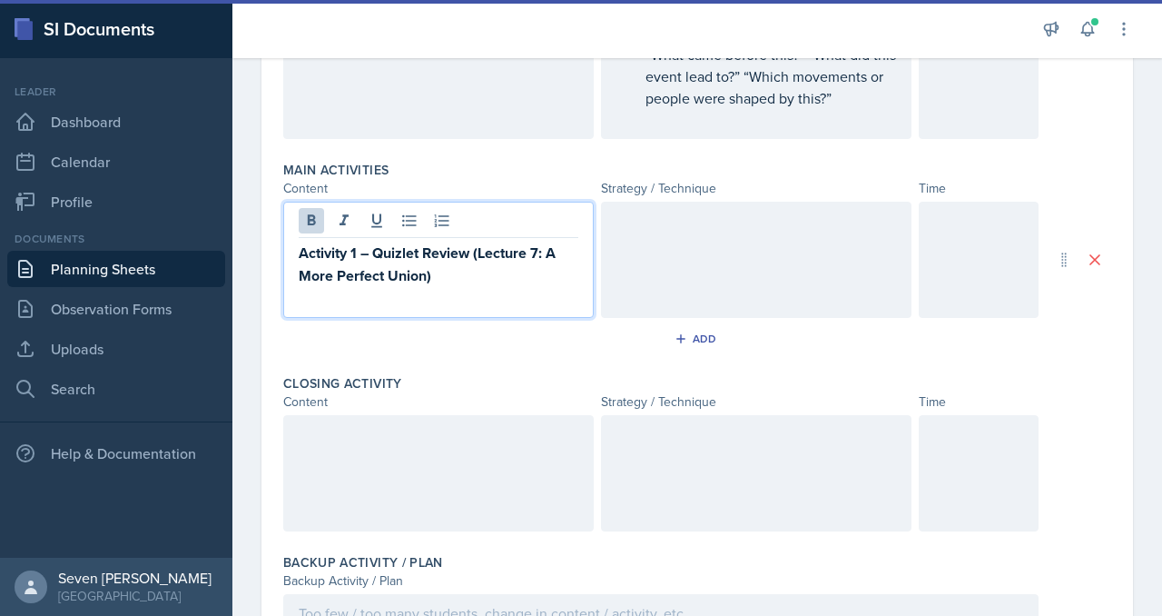
click at [460, 278] on p "Activity 1 – Quizlet Review (Lecture 7: A More Perfect Union)" at bounding box center [439, 264] width 280 height 45
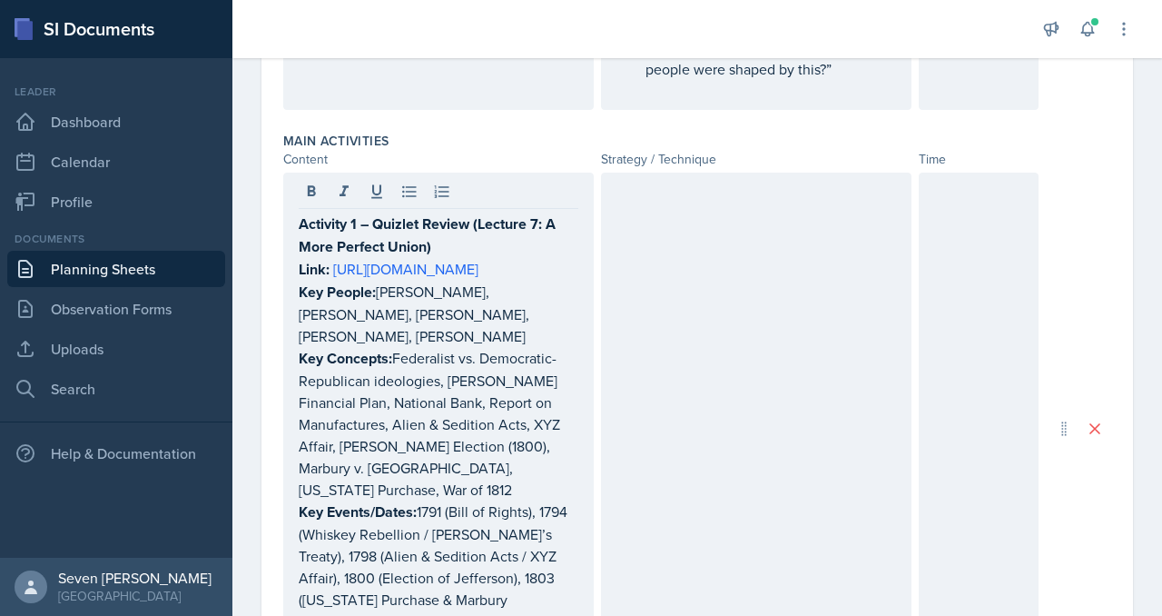
click at [691, 271] on div at bounding box center [756, 428] width 311 height 511
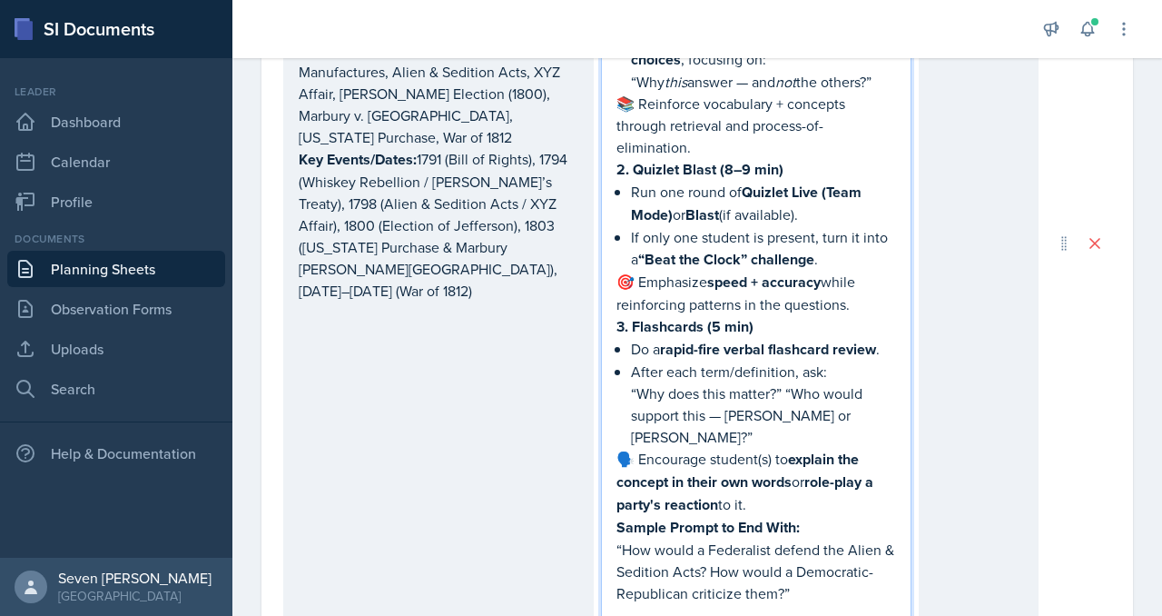
scroll to position [1427, 0]
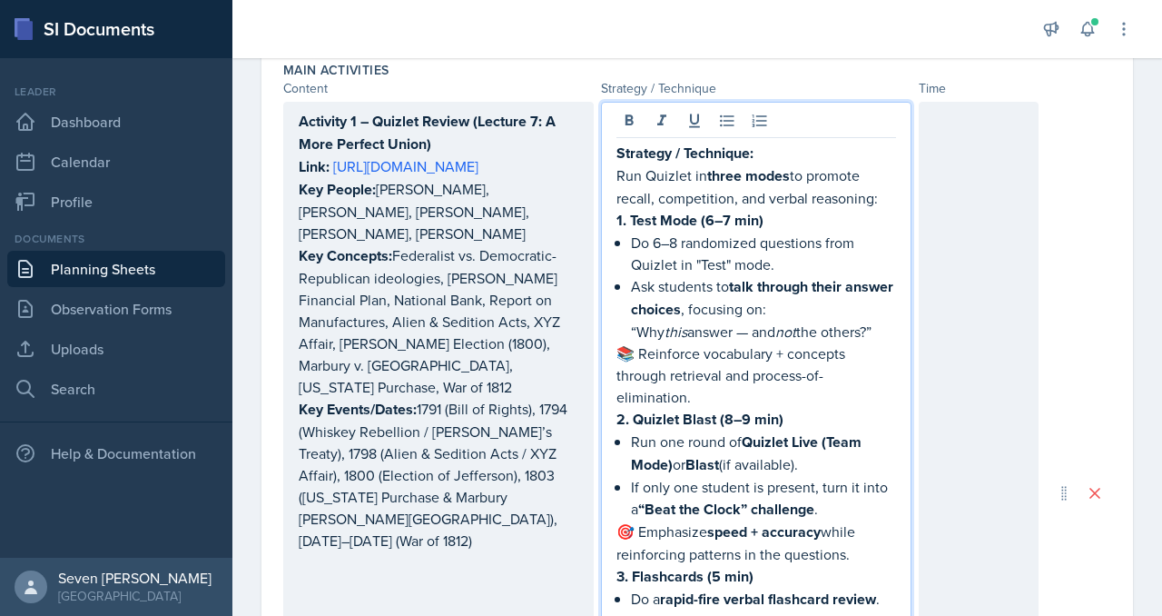
click at [966, 193] on div at bounding box center [979, 493] width 120 height 782
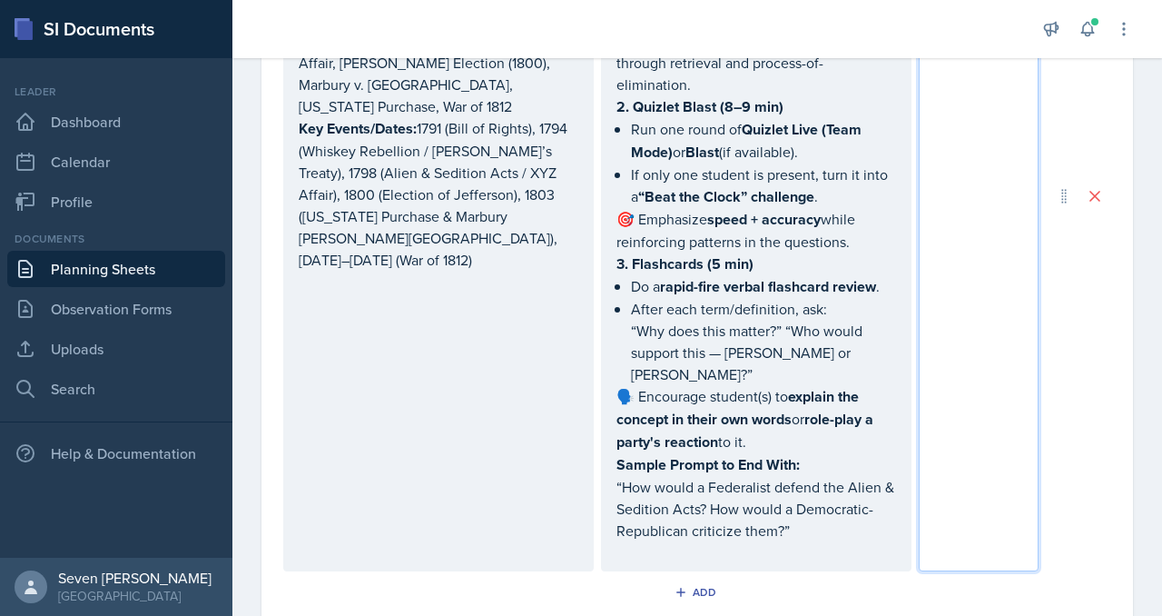
scroll to position [1587, 0]
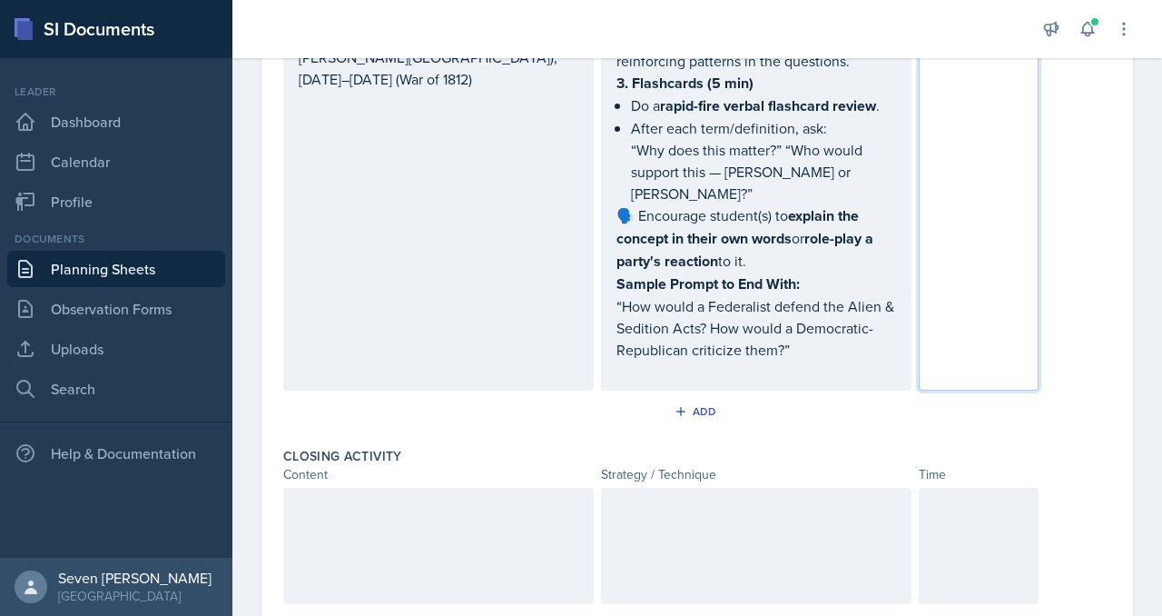
click at [658, 398] on div "Add" at bounding box center [697, 415] width 828 height 35
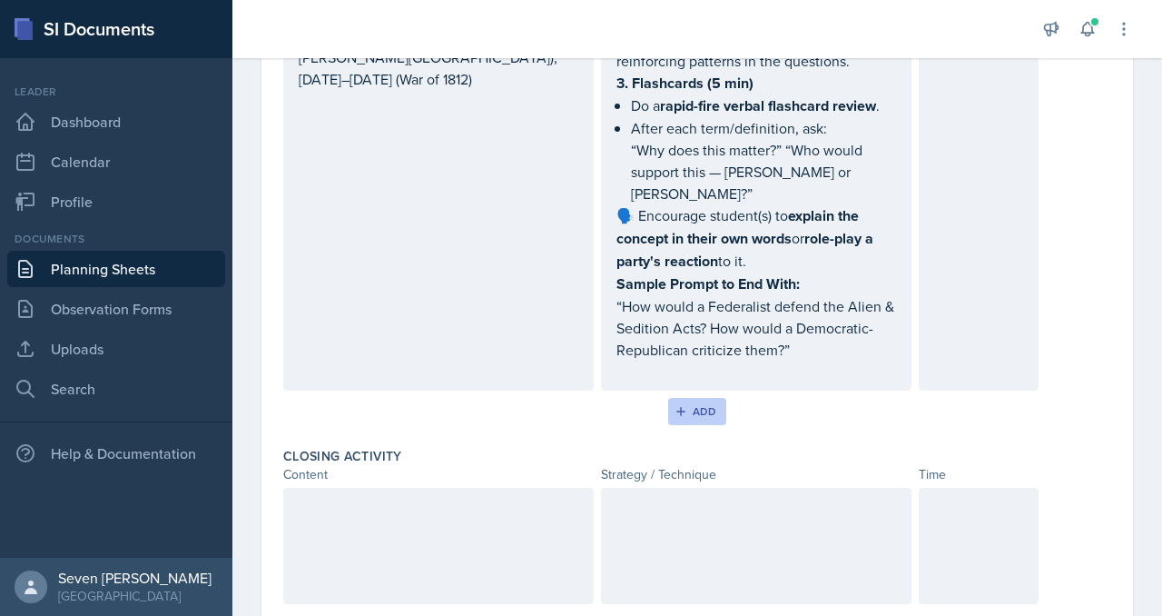
click at [689, 404] on div "Add" at bounding box center [697, 411] width 39 height 15
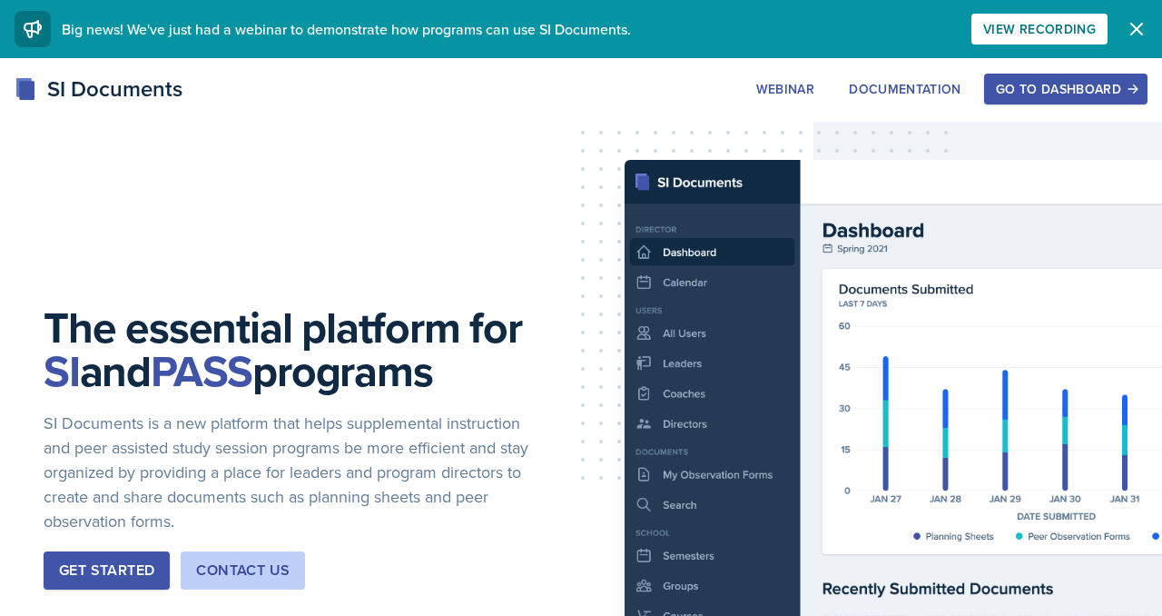
click at [1054, 83] on div "Go to Dashboard" at bounding box center [1066, 89] width 140 height 15
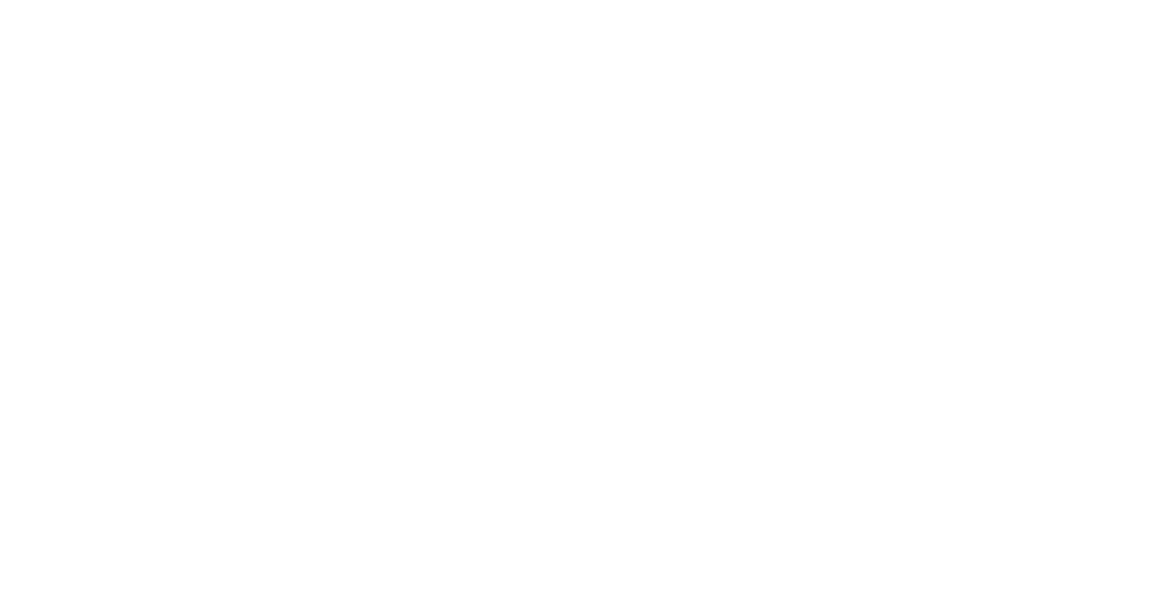
scroll to position [5370, 0]
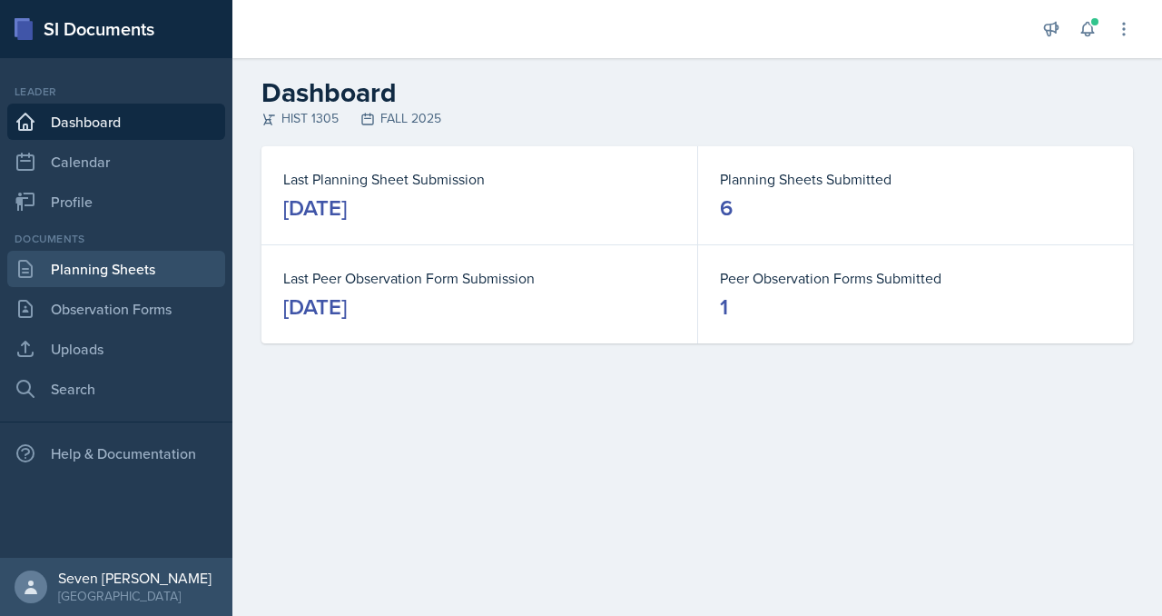
click at [94, 275] on link "Planning Sheets" at bounding box center [116, 269] width 218 height 36
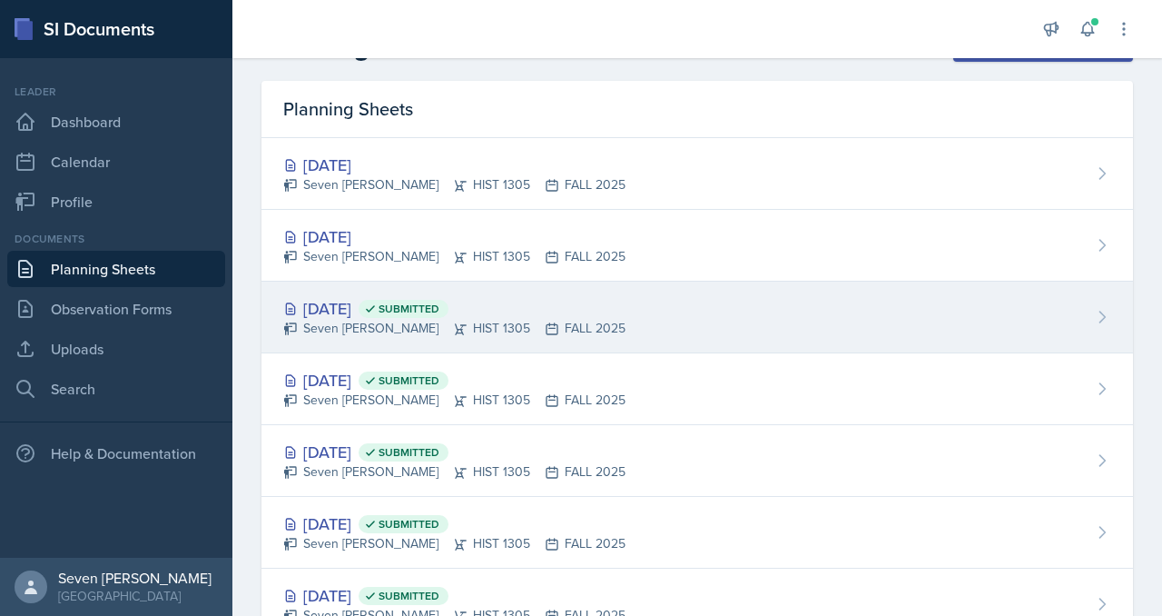
scroll to position [50, 0]
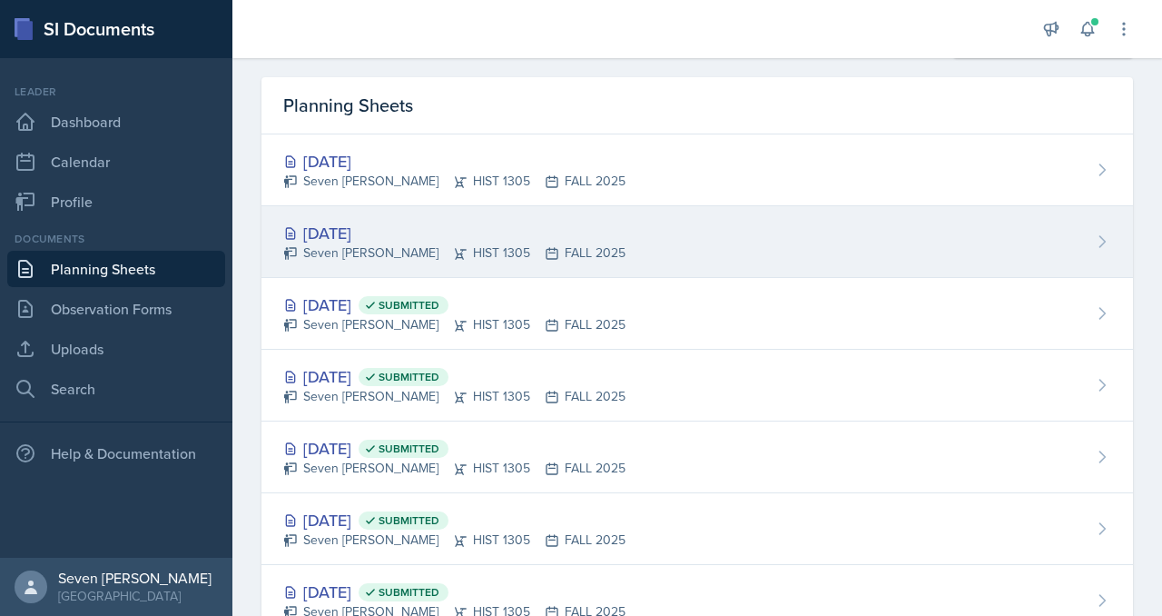
click at [378, 222] on div "[DATE]" at bounding box center [454, 233] width 342 height 25
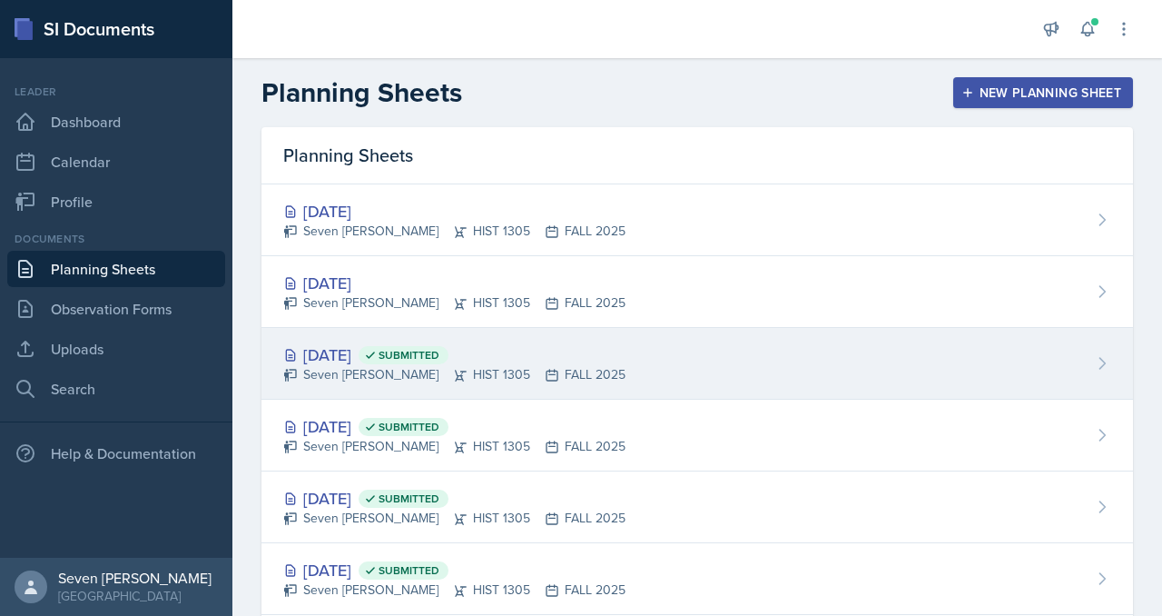
click at [370, 354] on div "[DATE] Submitted" at bounding box center [454, 354] width 342 height 25
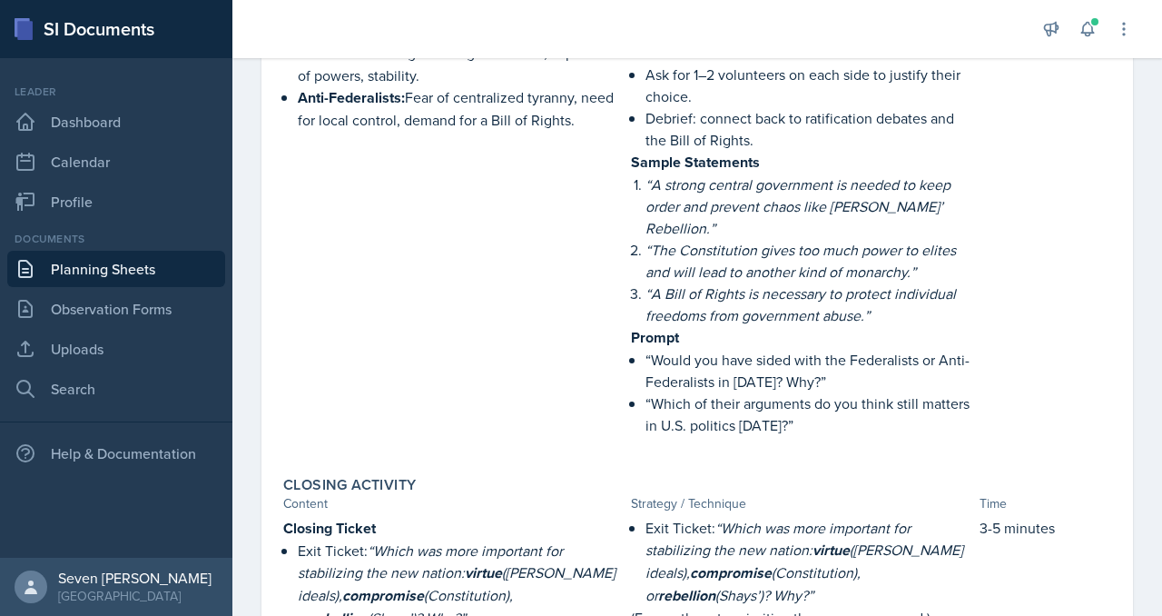
scroll to position [1935, 0]
